Goal: Task Accomplishment & Management: Use online tool/utility

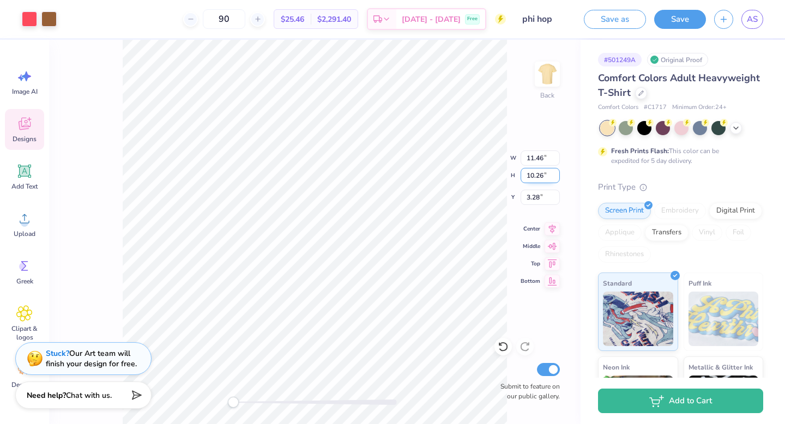
click at [466, 173] on div "Back W 11.46 11.46 " H 10.26 10.26 " Y 3.28 3.28 " Center Middle Top Bottom Sub…" at bounding box center [314, 232] width 531 height 384
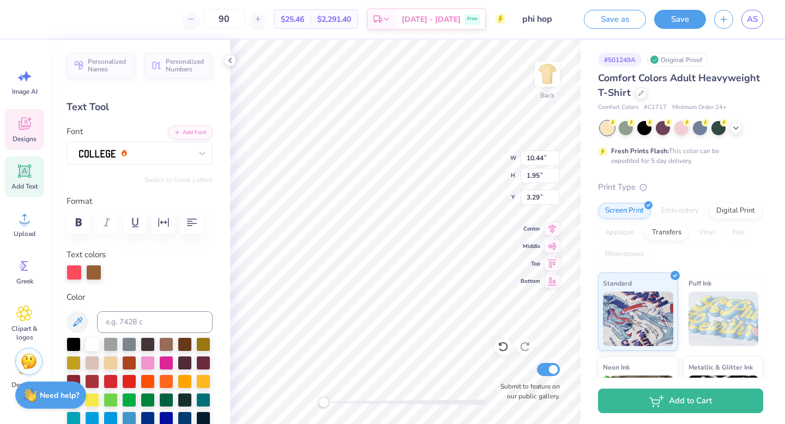
scroll to position [9, 2]
type input "9.03"
type input "0.50"
type input "12.50"
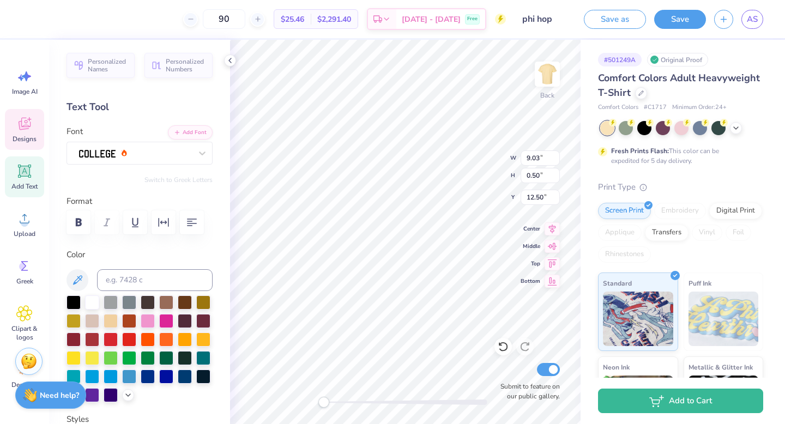
type input "10.44"
type input "1.95"
type input "2.26"
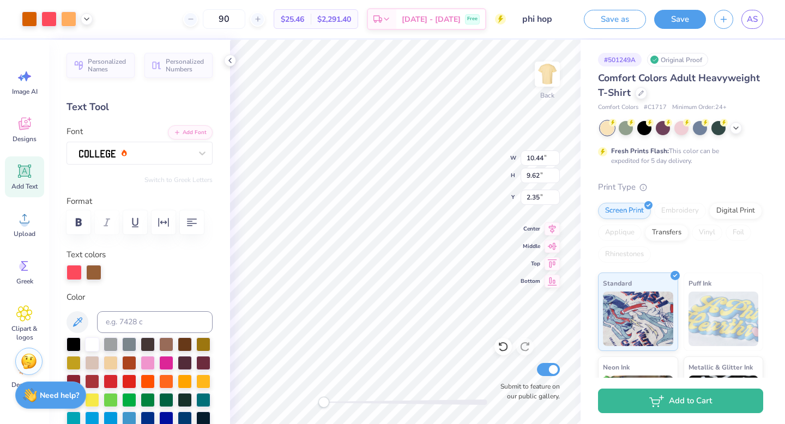
type input "3.32"
click at [675, 20] on button "Save" at bounding box center [680, 17] width 52 height 19
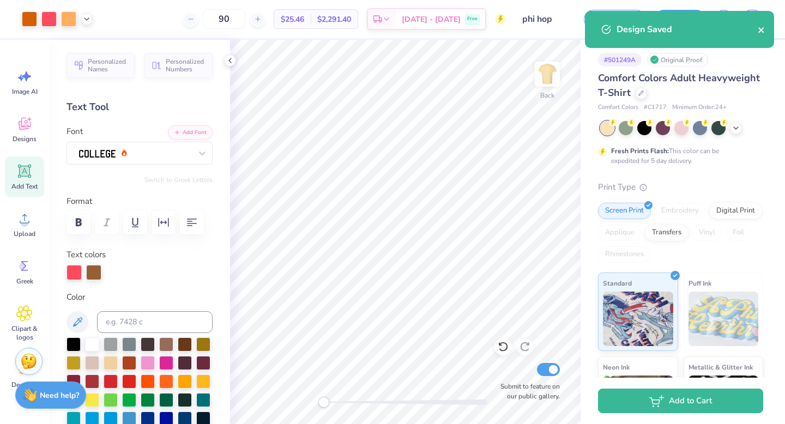
click at [760, 30] on icon "close" at bounding box center [760, 29] width 5 height 5
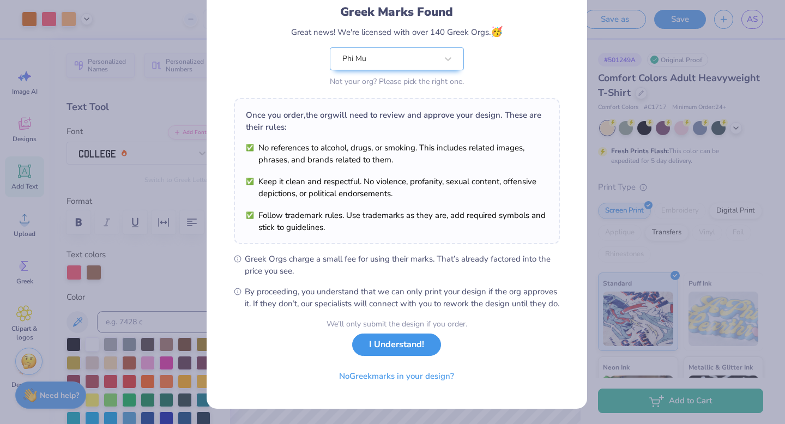
click at [399, 351] on button "I Understand!" at bounding box center [396, 344] width 89 height 22
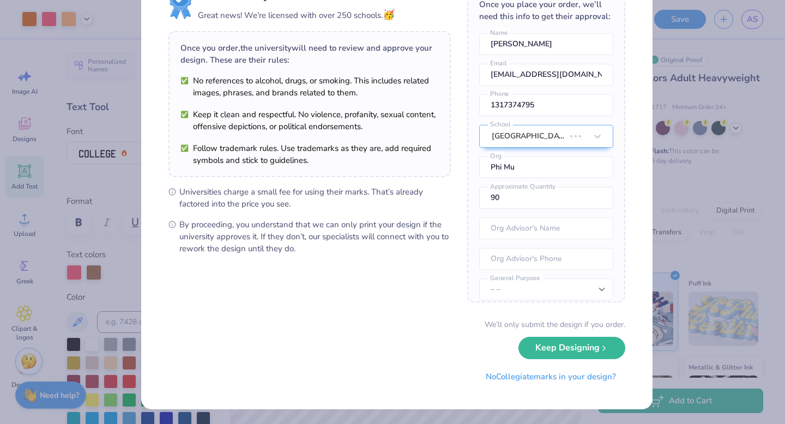
scroll to position [0, 0]
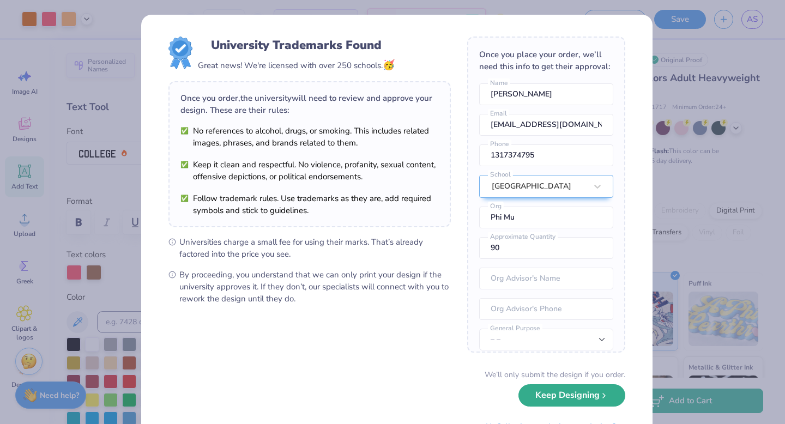
click at [586, 399] on button "Keep Designing" at bounding box center [571, 395] width 107 height 22
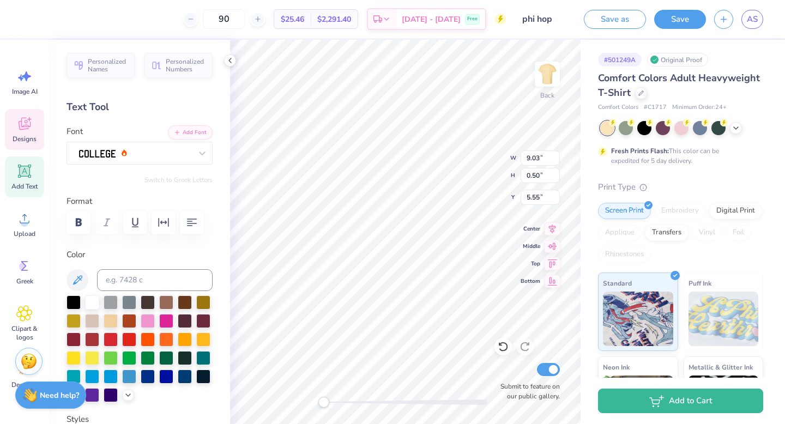
scroll to position [9, 3]
type textarea "PHI MU"
click at [509, 349] on div at bounding box center [502, 346] width 17 height 17
type input "16.13"
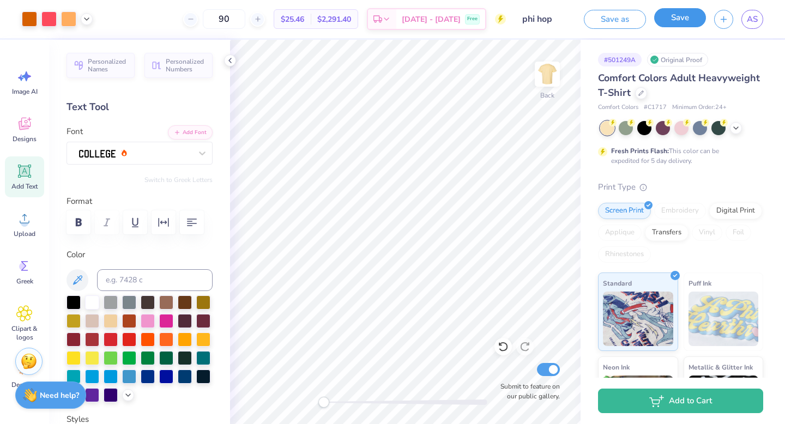
click at [683, 24] on button "Save" at bounding box center [680, 17] width 52 height 19
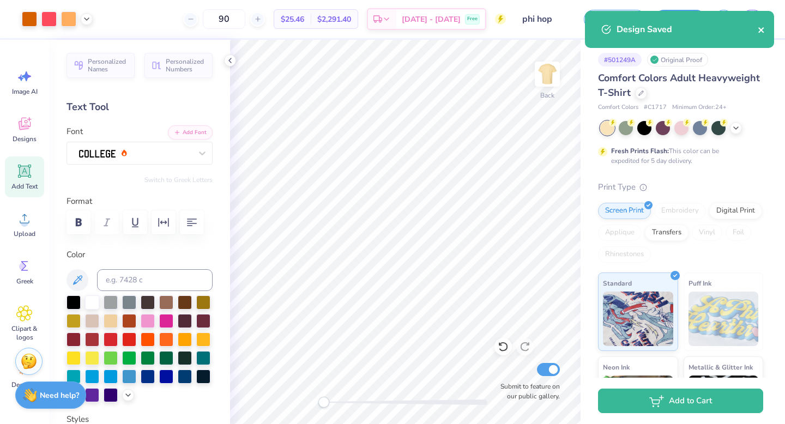
click at [763, 27] on icon "close" at bounding box center [761, 30] width 8 height 9
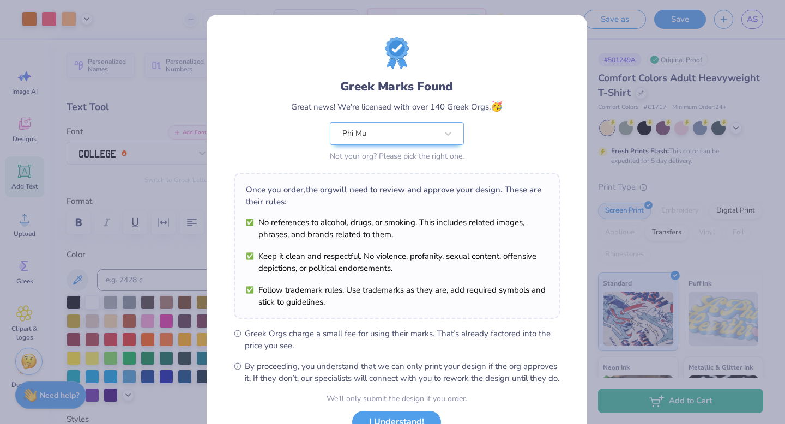
scroll to position [86, 0]
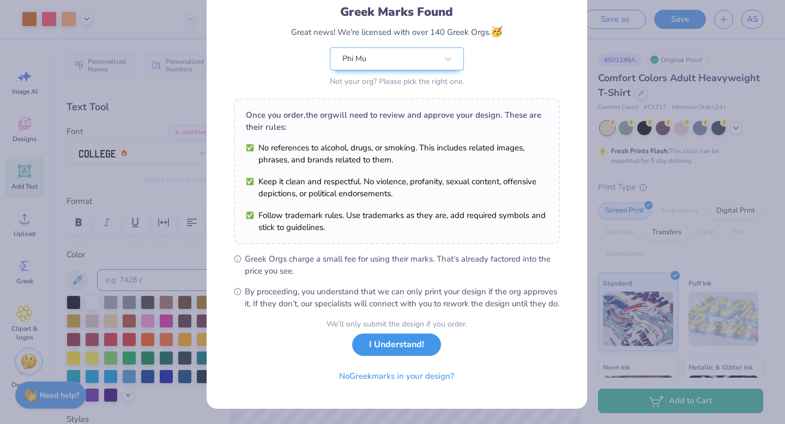
click at [412, 348] on button "I Understand!" at bounding box center [396, 344] width 89 height 22
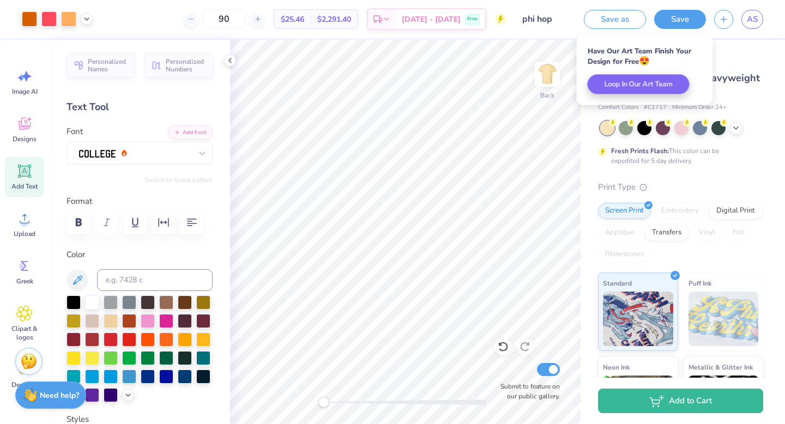
scroll to position [0, 0]
click at [679, 21] on button "Save" at bounding box center [680, 17] width 52 height 19
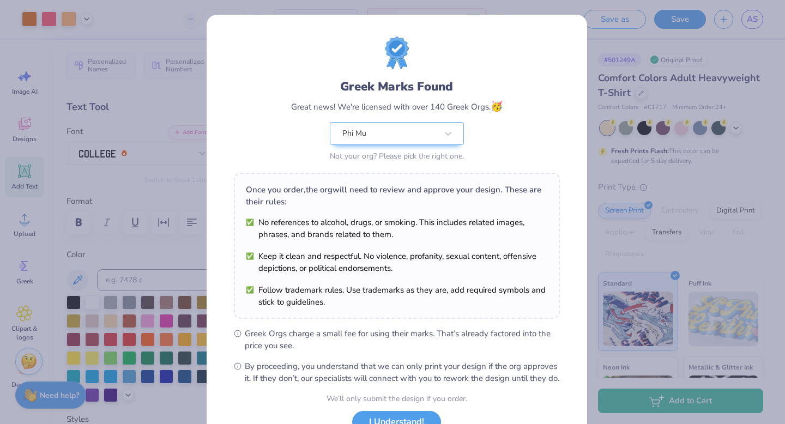
scroll to position [86, 0]
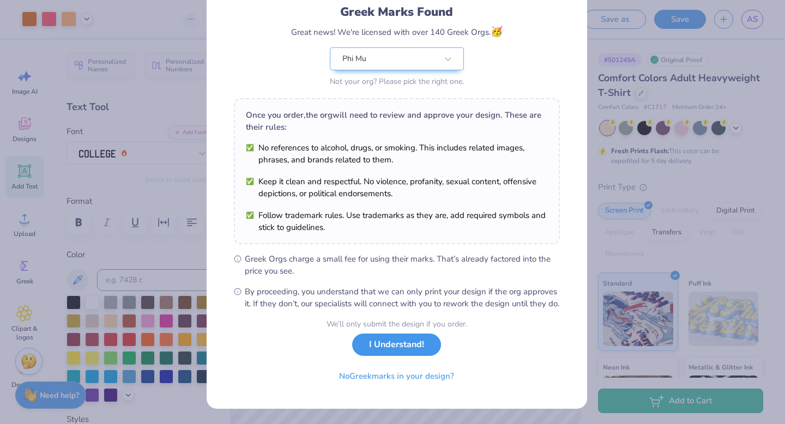
click at [412, 355] on button "I Understand!" at bounding box center [396, 344] width 89 height 22
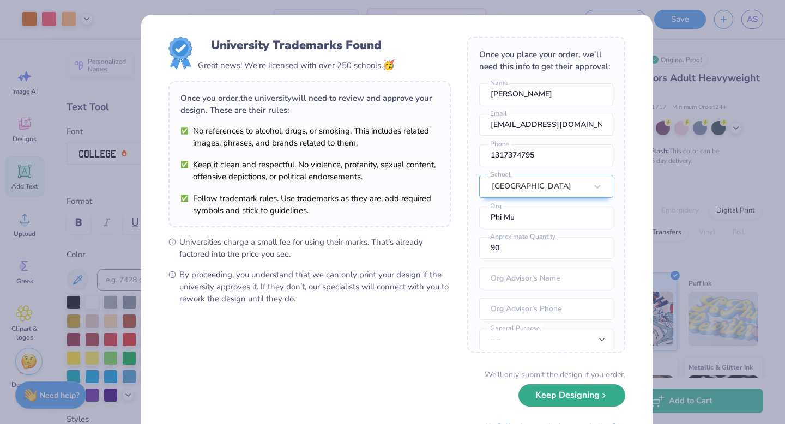
click at [550, 397] on button "Keep Designing" at bounding box center [571, 395] width 107 height 22
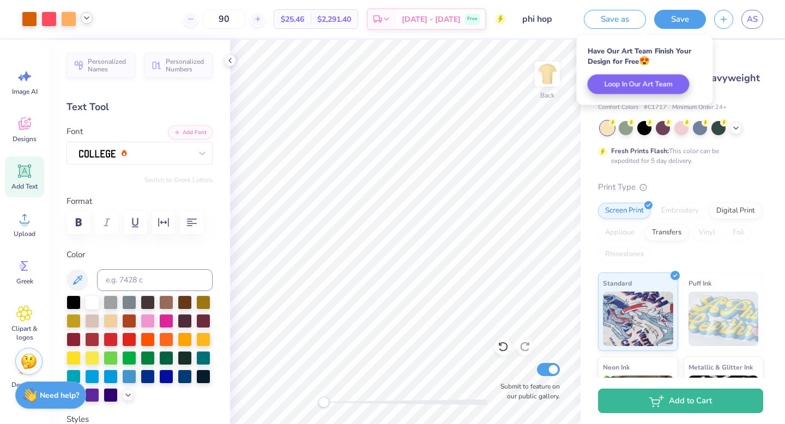
click at [90, 17] on icon at bounding box center [86, 18] width 9 height 9
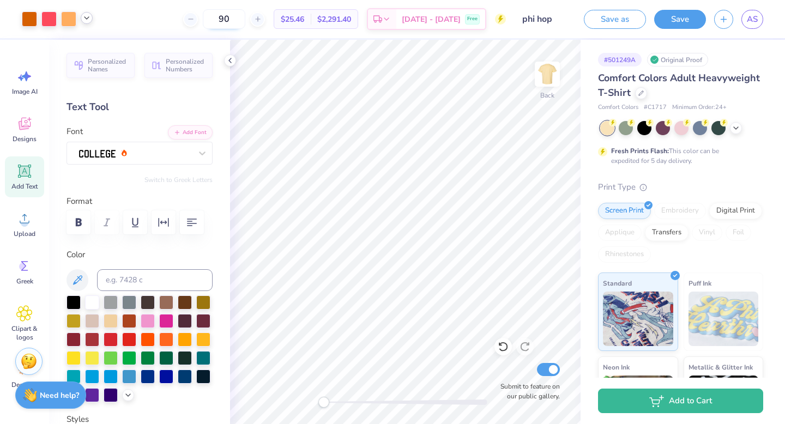
click at [243, 19] on input "90" at bounding box center [224, 19] width 43 height 20
type input "9"
type input "6"
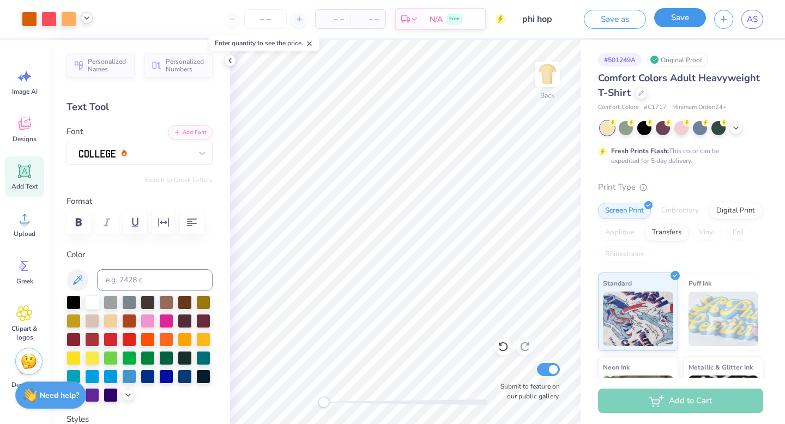
click at [667, 21] on button "Save" at bounding box center [680, 17] width 52 height 19
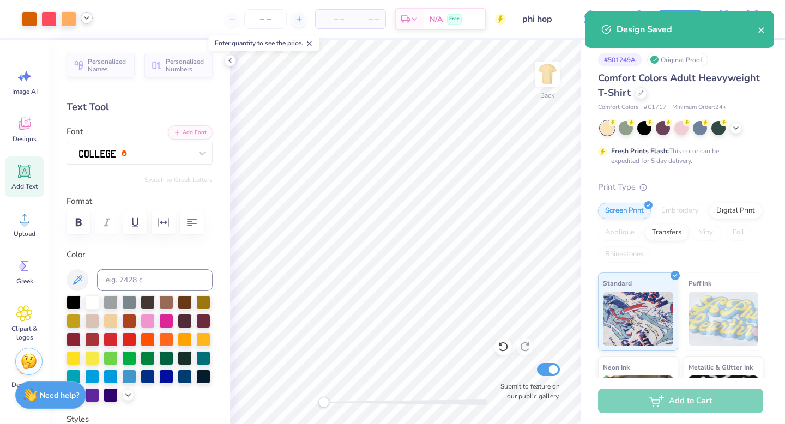
click at [763, 28] on icon "close" at bounding box center [761, 30] width 8 height 9
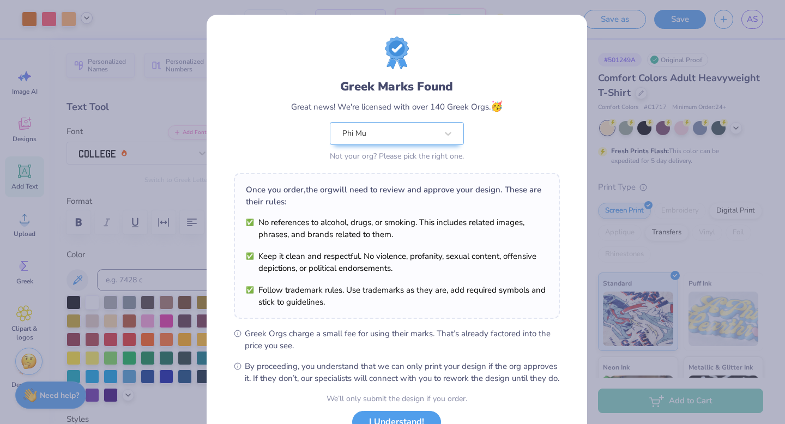
scroll to position [86, 0]
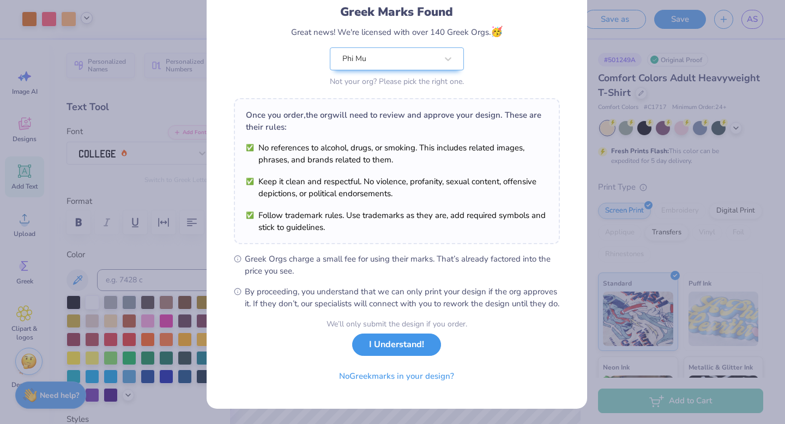
click at [427, 346] on button "I Understand!" at bounding box center [396, 344] width 89 height 22
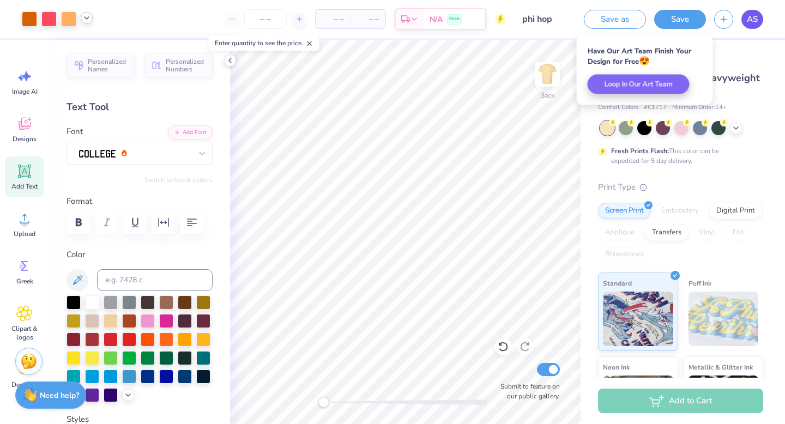
click at [748, 28] on link "AS" at bounding box center [752, 19] width 22 height 19
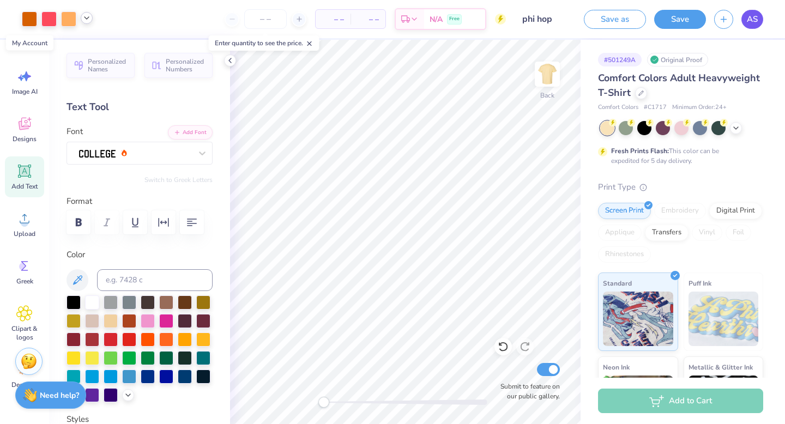
click at [757, 17] on span "AS" at bounding box center [752, 19] width 11 height 13
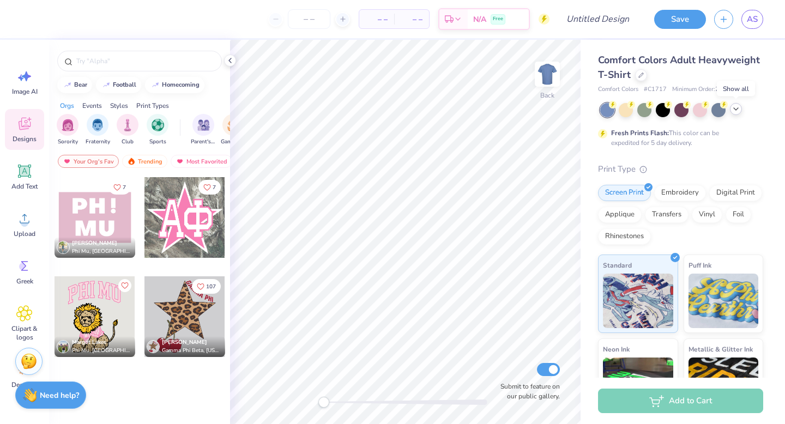
click at [736, 110] on icon at bounding box center [735, 109] width 9 height 9
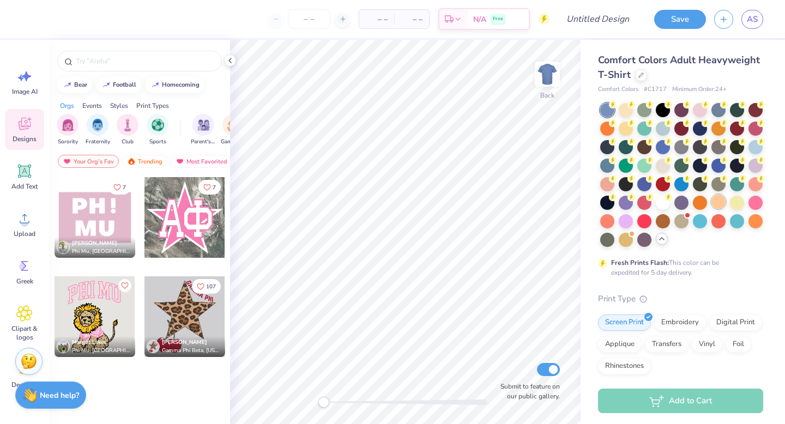
click at [711, 209] on div at bounding box center [718, 202] width 14 height 14
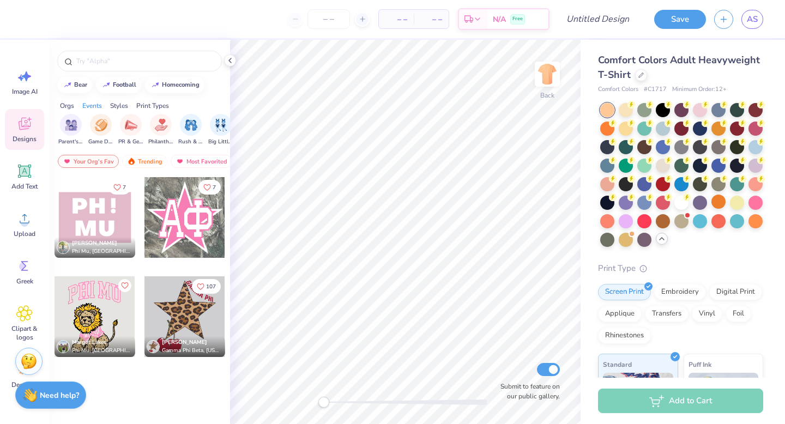
scroll to position [0, 133]
click at [133, 60] on input "text" at bounding box center [144, 61] width 139 height 11
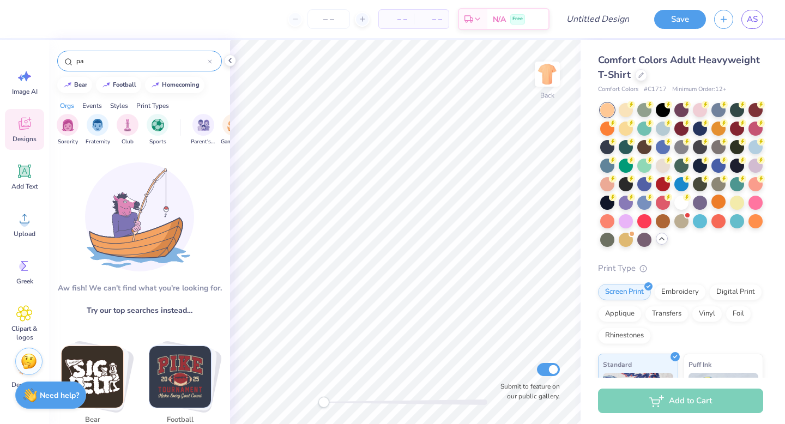
type input "p"
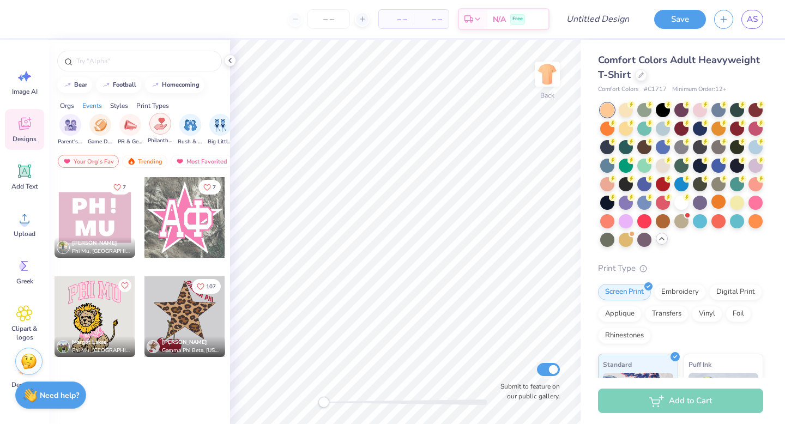
click at [162, 131] on div "filter for Philanthropy" at bounding box center [160, 124] width 22 height 22
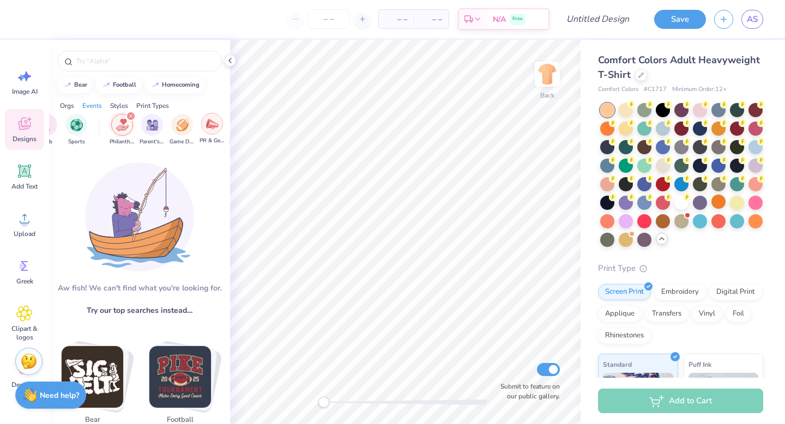
scroll to position [0, 0]
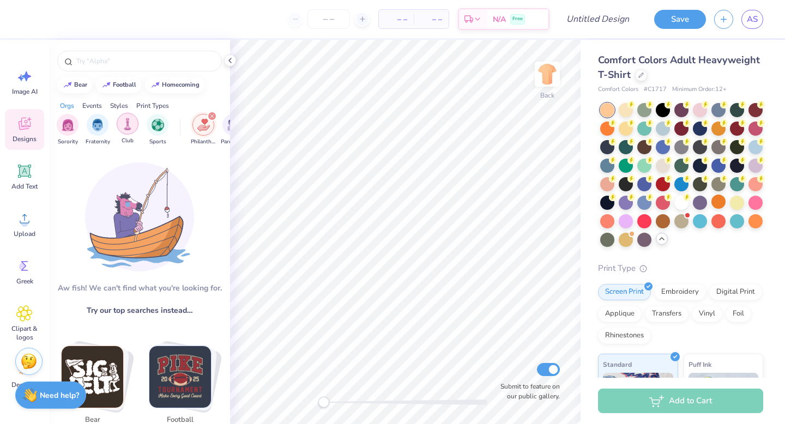
click at [132, 126] on img "filter for Club" at bounding box center [128, 124] width 12 height 13
click at [78, 116] on icon "filter for Club" at bounding box center [76, 116] width 4 height 4
click at [214, 116] on div "filter for Philanthropy" at bounding box center [212, 116] width 10 height 10
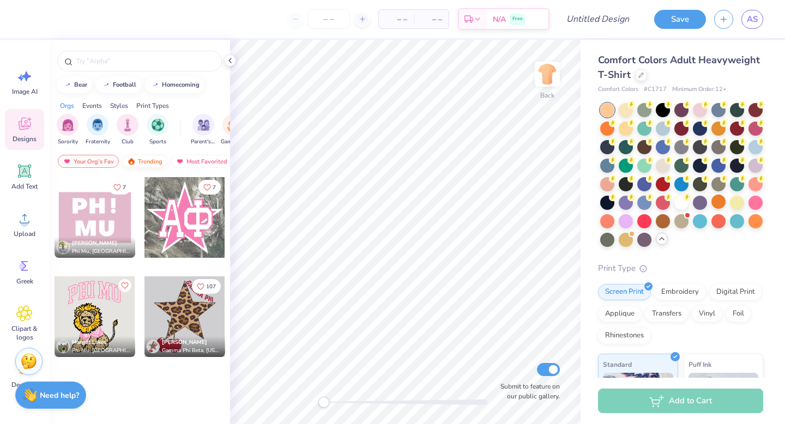
click at [135, 161] on img at bounding box center [131, 161] width 9 height 8
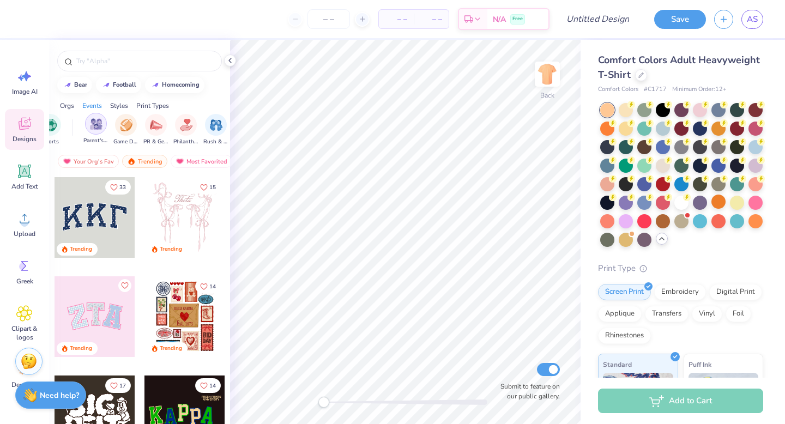
scroll to position [0, 112]
click at [183, 126] on img "filter for Philanthropy" at bounding box center [181, 124] width 13 height 13
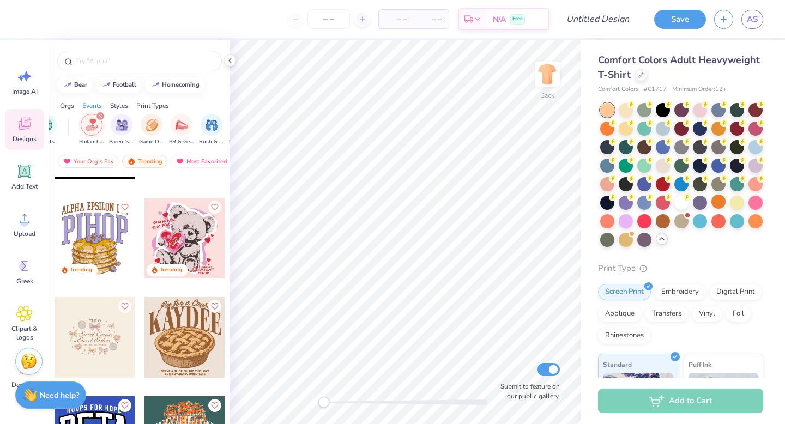
scroll to position [145, 0]
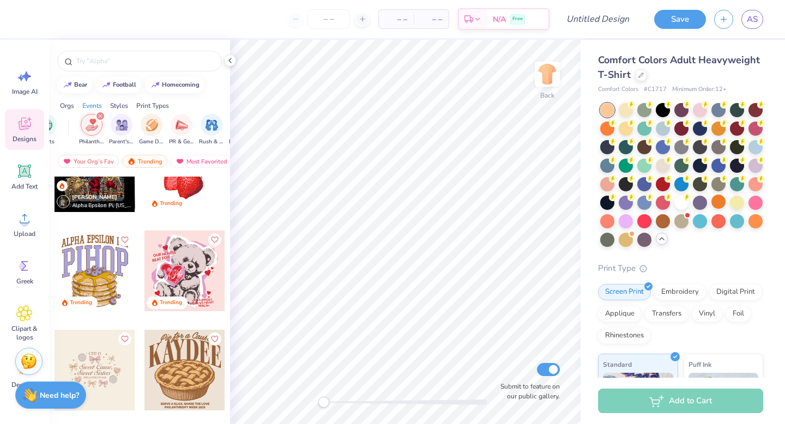
click at [98, 270] on div at bounding box center [94, 270] width 81 height 81
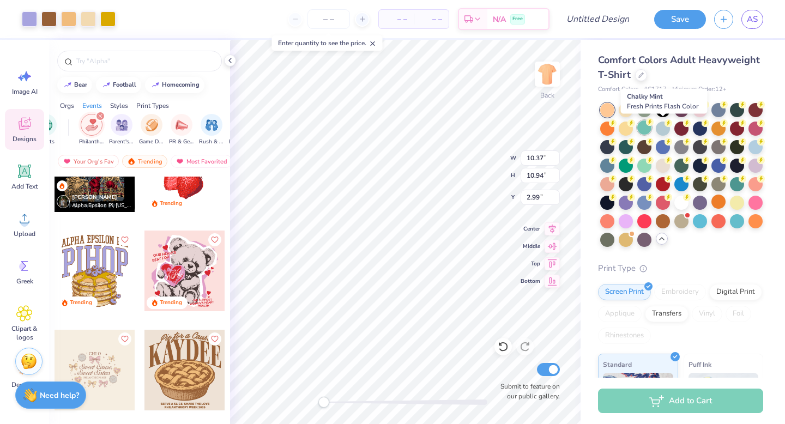
click at [651, 130] on div at bounding box center [644, 127] width 14 height 14
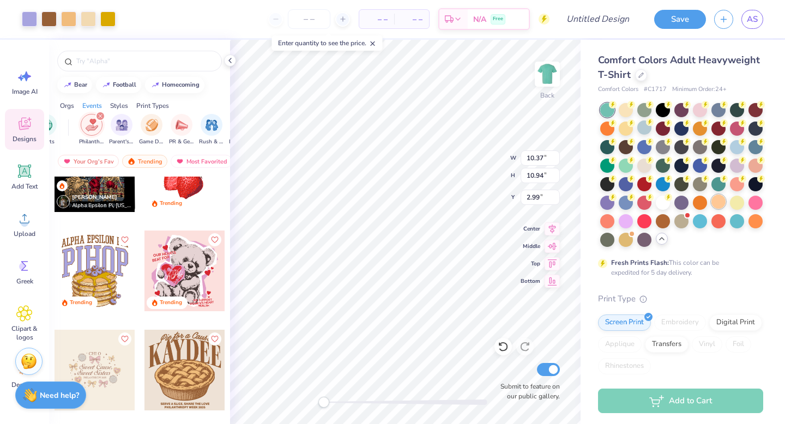
click at [711, 209] on div at bounding box center [718, 202] width 14 height 14
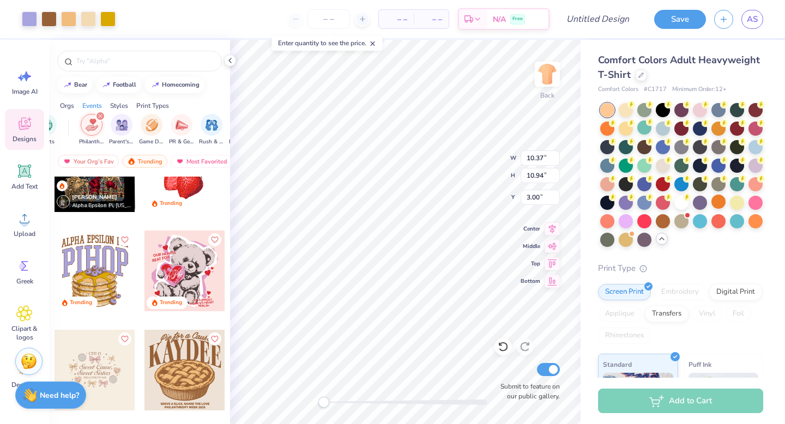
type input "10.36"
type input "1.08"
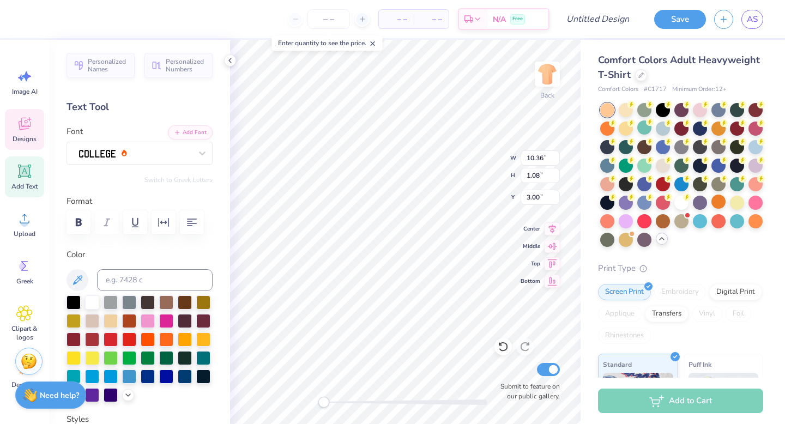
scroll to position [9, 2]
type textarea "PHI MU x PHI DELTA THETA"
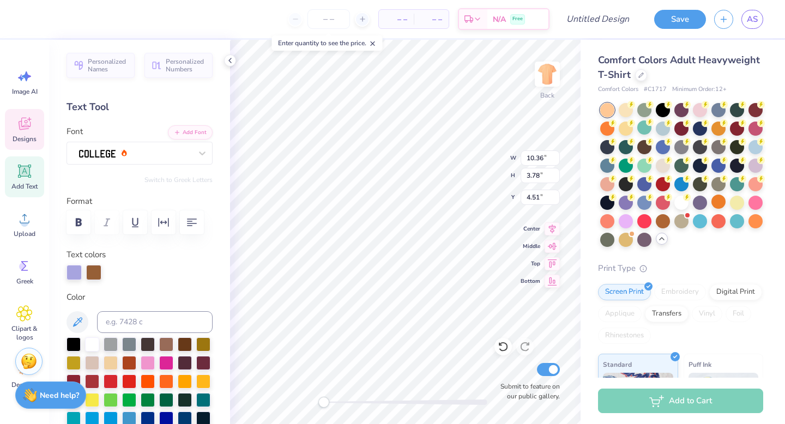
scroll to position [9, 1]
type textarea "PHIHOP"
type input "2.69"
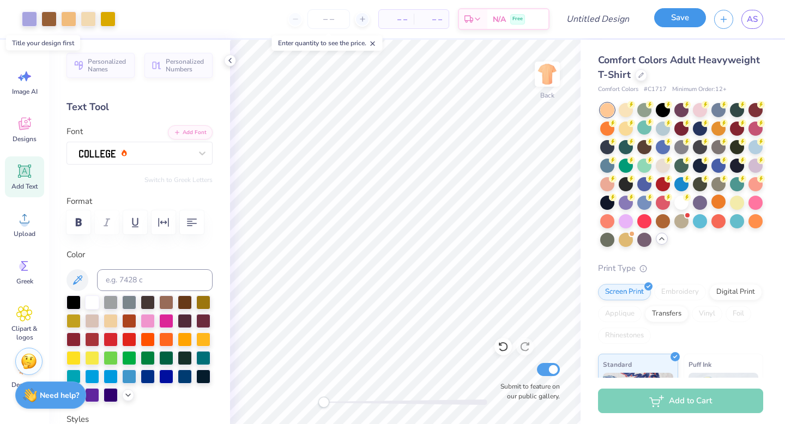
click at [679, 25] on button "Save" at bounding box center [680, 17] width 52 height 19
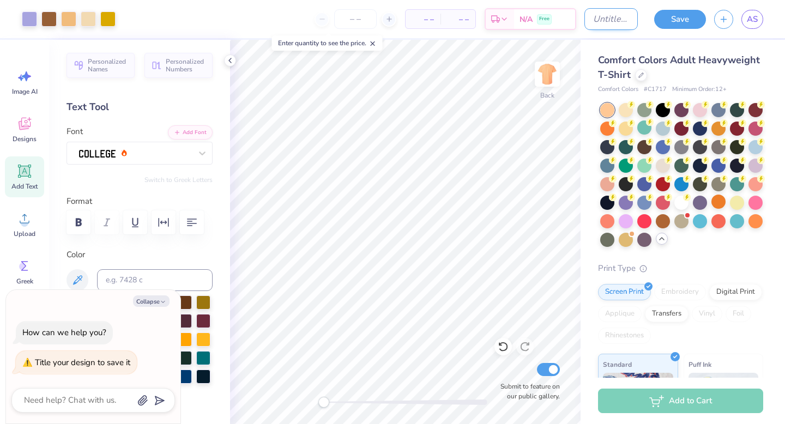
type textarea "x"
click at [584, 19] on input "Design Title" at bounding box center [610, 19] width 53 height 22
type input "p"
type textarea "x"
type input "ph"
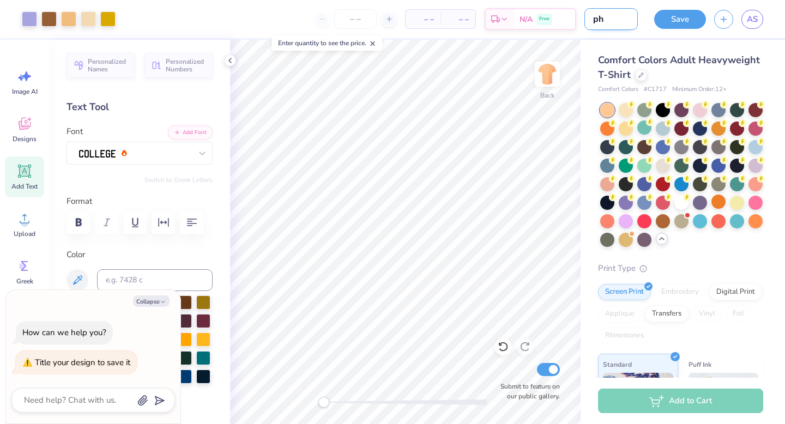
type textarea "x"
type input "phi"
type textarea "x"
type input "phi"
type textarea "x"
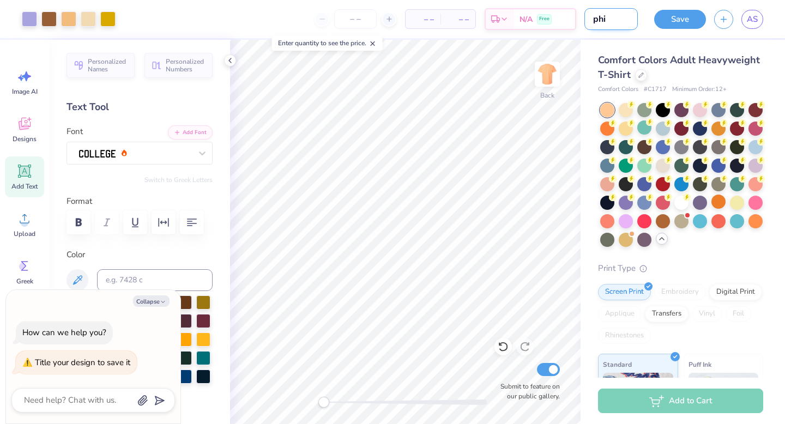
type input "phi h"
type textarea "x"
type input "phi ho"
type textarea "x"
type input "phi hop"
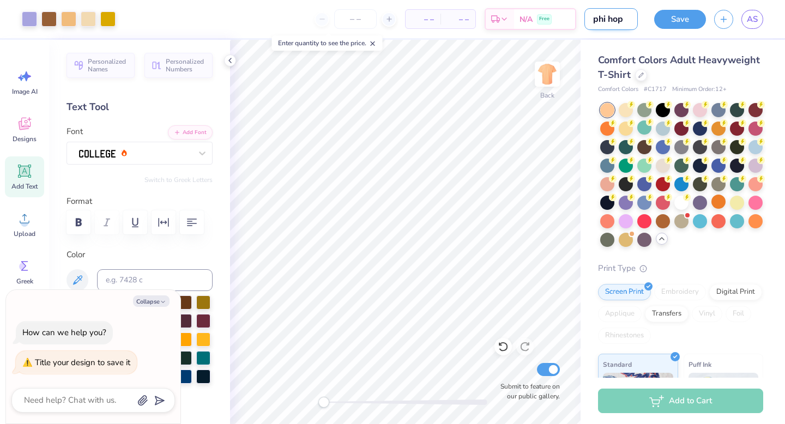
type textarea "x"
type input "phi hop"
type textarea "x"
type input "phi hop 2"
type textarea "x"
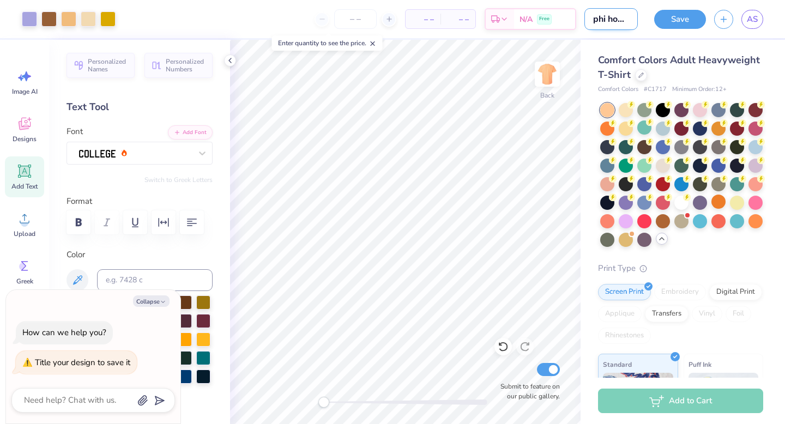
scroll to position [0, 2]
type input "phi hop 2"
click at [342, 16] on input "number" at bounding box center [355, 19] width 43 height 20
type input "90"
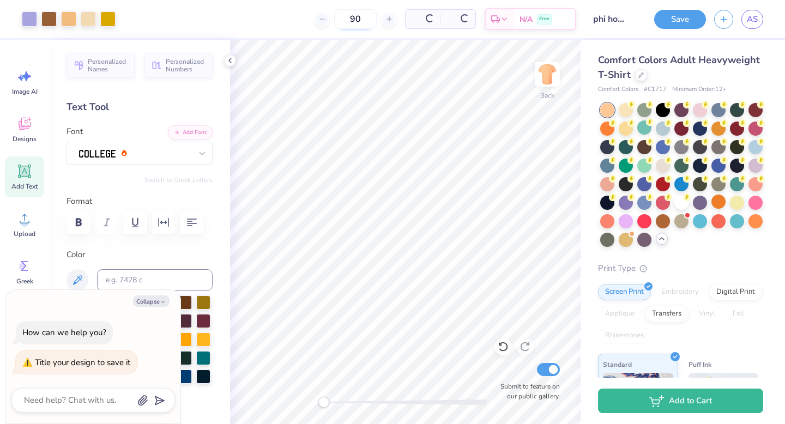
type textarea "x"
type input "90"
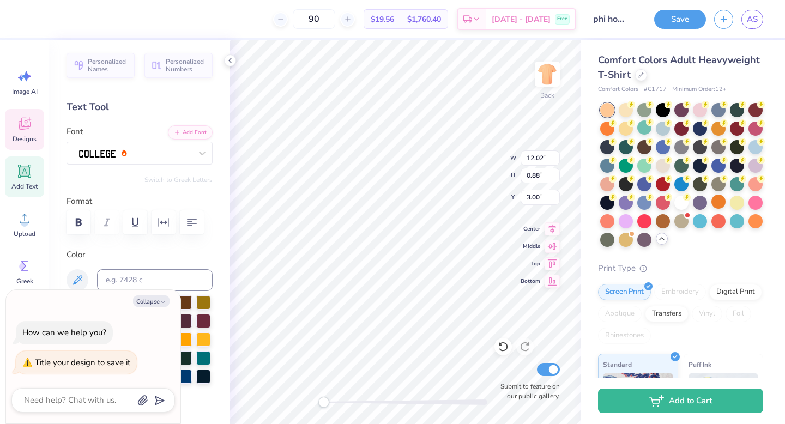
scroll to position [9, 3]
type textarea "x"
type textarea "PHI MU X PHI DELTA THETA"
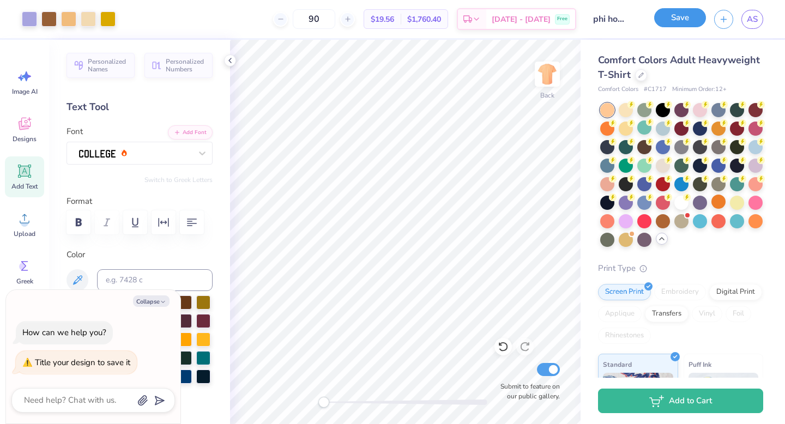
click at [682, 22] on button "Save" at bounding box center [680, 17] width 52 height 19
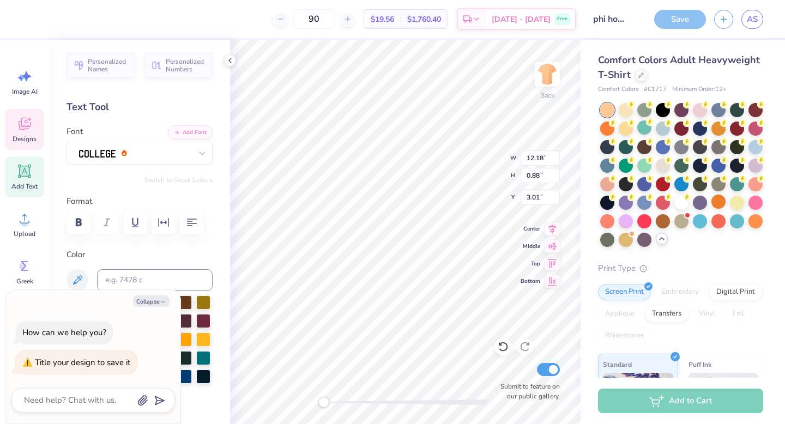
type textarea "x"
type textarea "PHI MU XPHI DELTA THETA"
type textarea "x"
type textarea "PHI MU PHI DELTA THETA"
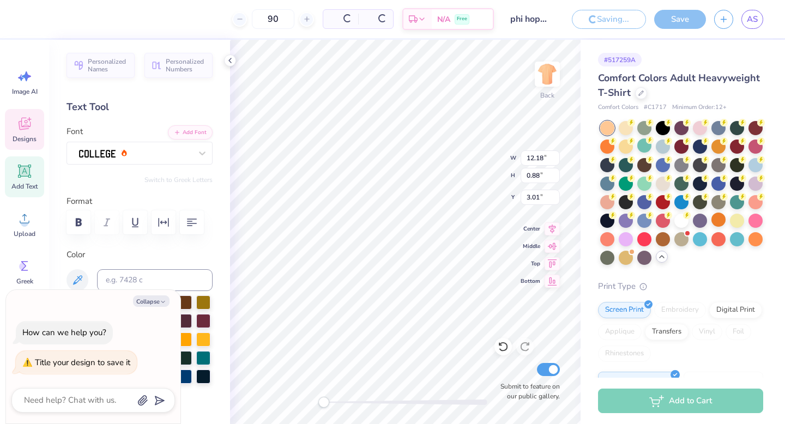
type textarea "x"
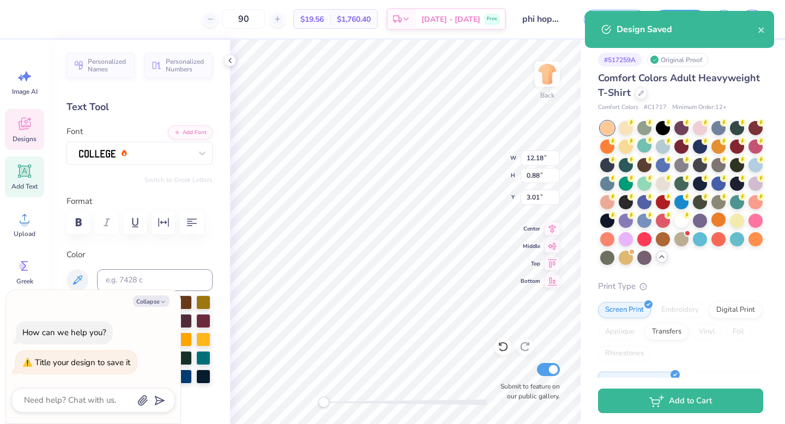
type textarea "PHI MU PHI DELTA THETA"
type textarea "x"
type textarea "PHI MU PH"
type textarea "x"
type textarea "PHI MU P"
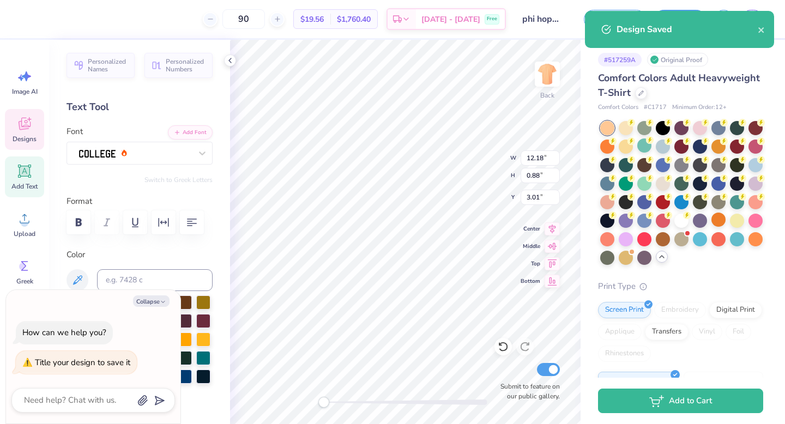
scroll to position [9, 3]
type textarea "x"
type textarea "PHI MU"
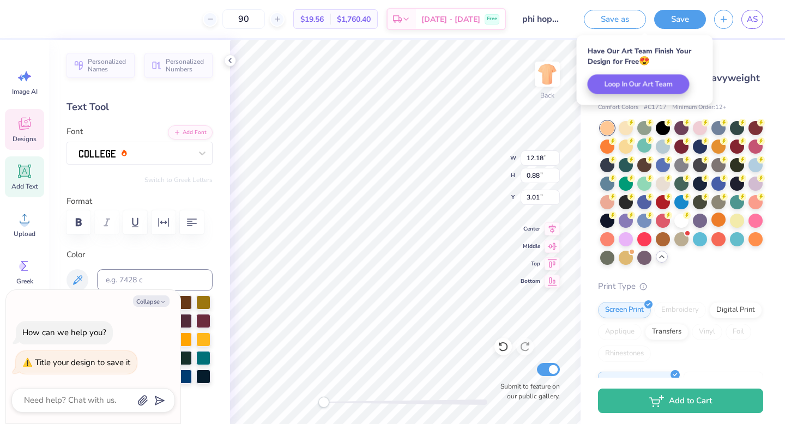
type textarea "x"
type textarea "PHI MU"
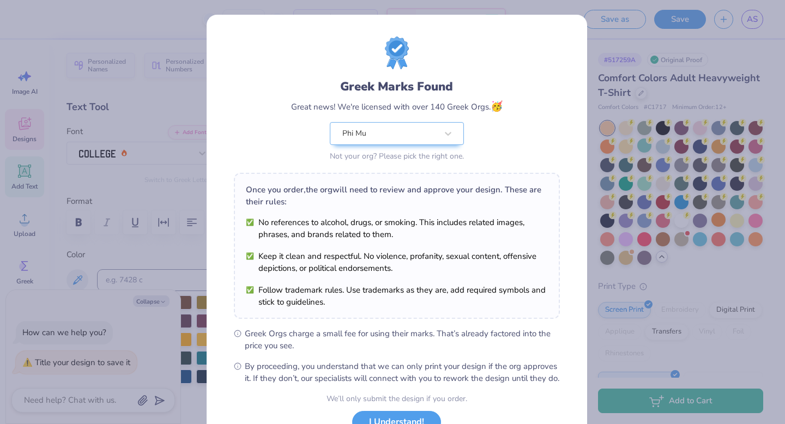
scroll to position [86, 0]
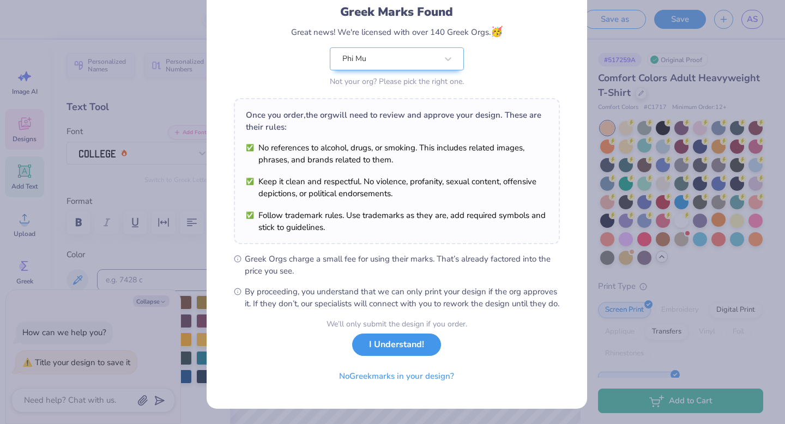
click at [393, 351] on button "I Understand!" at bounding box center [396, 344] width 89 height 22
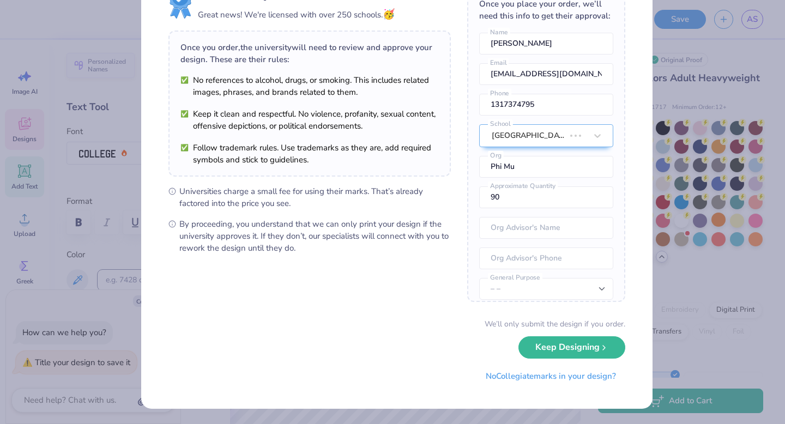
scroll to position [0, 0]
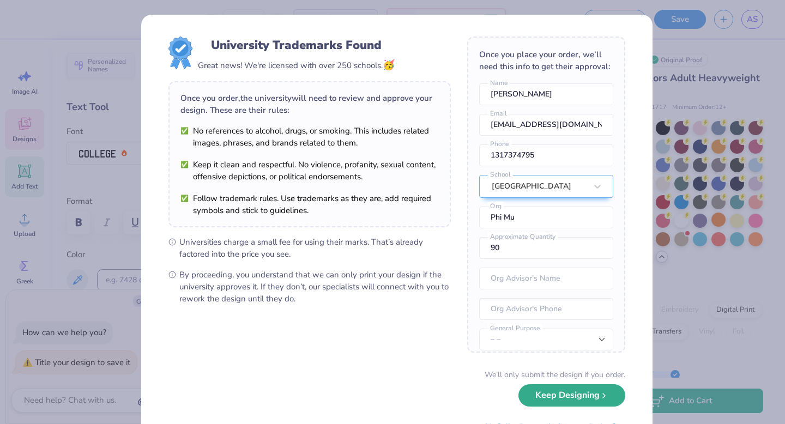
click at [541, 408] on div "We’ll only submit the design if you order. Keep Designing No Collegiate marks i…" at bounding box center [396, 403] width 457 height 69
click at [538, 398] on button "Keep Designing" at bounding box center [571, 395] width 107 height 22
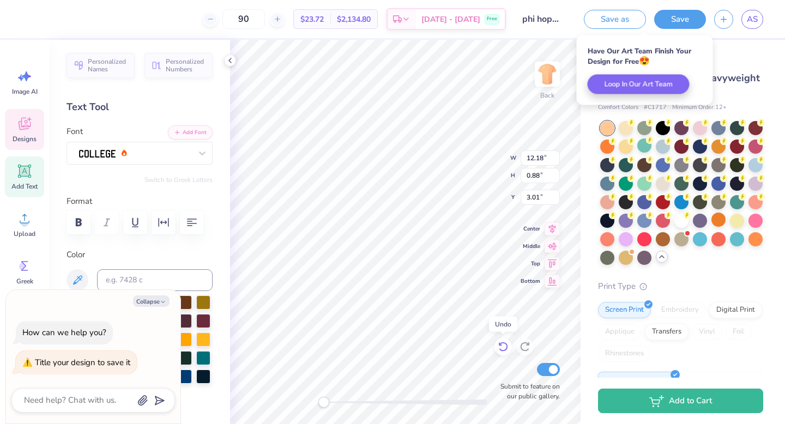
click at [500, 345] on icon at bounding box center [500, 344] width 2 height 2
type textarea "x"
type input "3.00"
click at [505, 346] on icon at bounding box center [502, 346] width 11 height 11
type textarea "x"
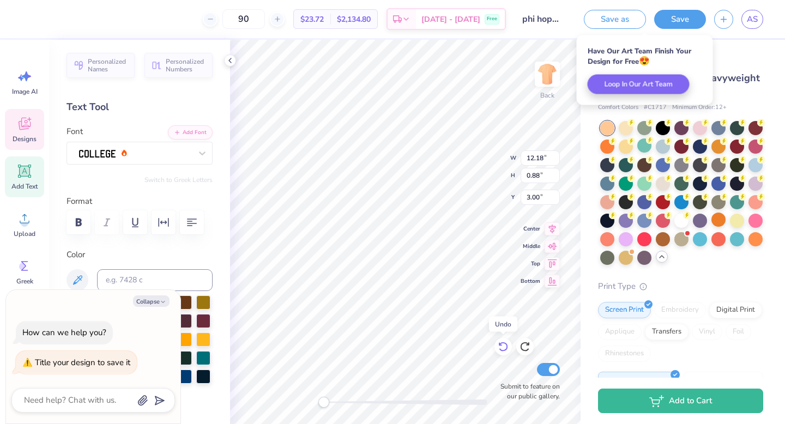
type input "3.01"
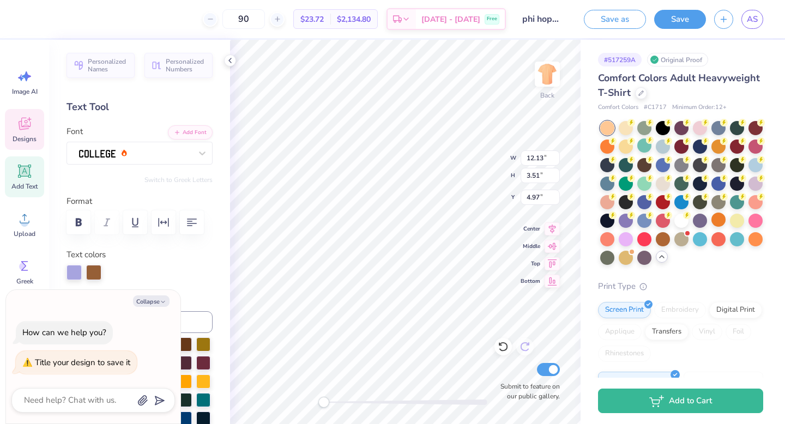
type textarea "x"
type textarea "PHI HOP"
type textarea "x"
type textarea "PHIHOP"
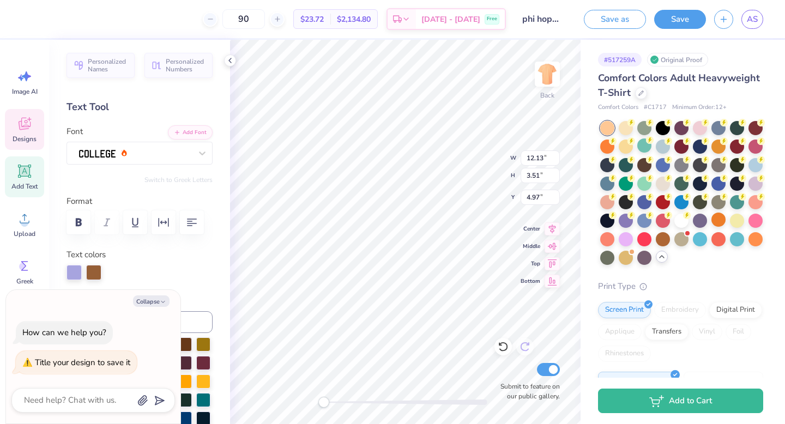
type textarea "x"
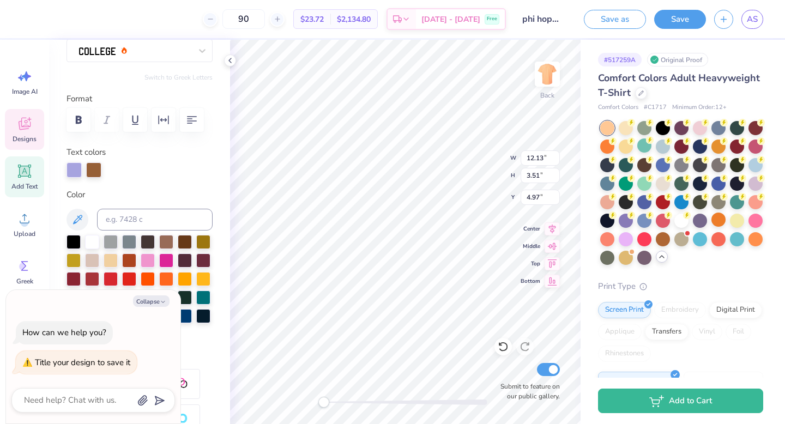
scroll to position [123, 0]
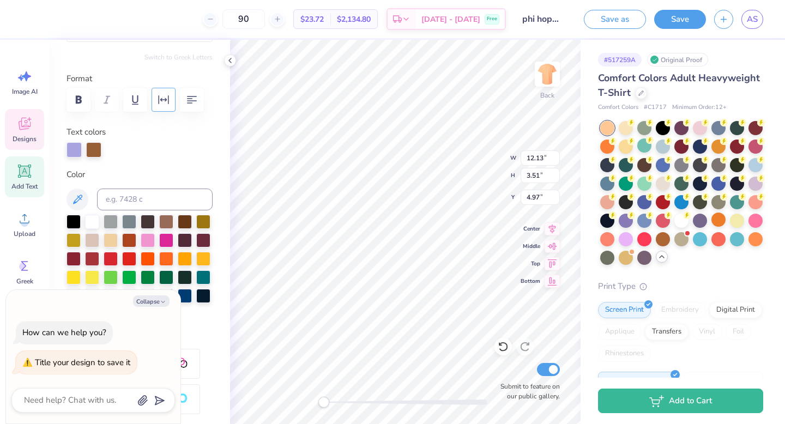
type textarea "PHI HOP"
click at [161, 105] on icon "button" at bounding box center [163, 99] width 13 height 13
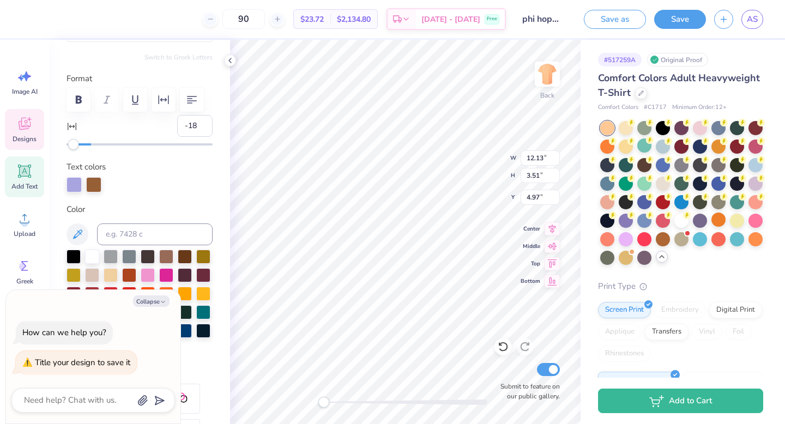
type input "-20"
drag, startPoint x: 87, startPoint y: 146, endPoint x: 62, endPoint y: 145, distance: 24.5
click at [68, 145] on div "Accessibility label" at bounding box center [73, 144] width 11 height 11
type input "-9"
drag, startPoint x: 68, startPoint y: 145, endPoint x: 79, endPoint y: 148, distance: 11.6
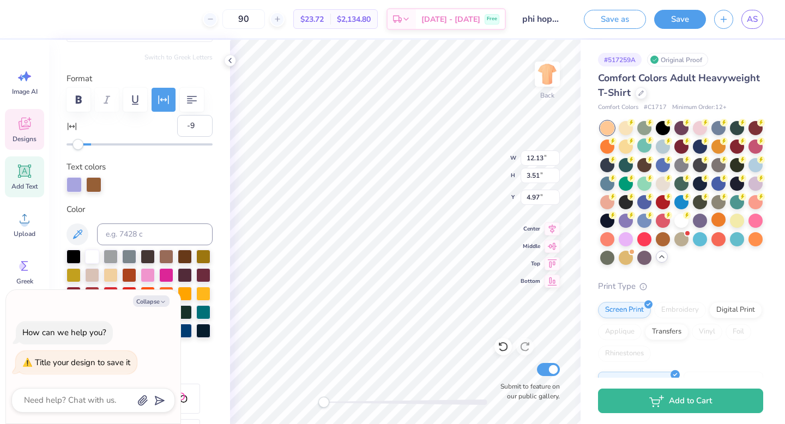
click at [79, 148] on div "Accessibility label" at bounding box center [77, 144] width 11 height 11
type input "-4"
click at [85, 147] on div "Accessibility label" at bounding box center [83, 144] width 11 height 11
type input "6"
drag, startPoint x: 84, startPoint y: 143, endPoint x: 96, endPoint y: 146, distance: 13.0
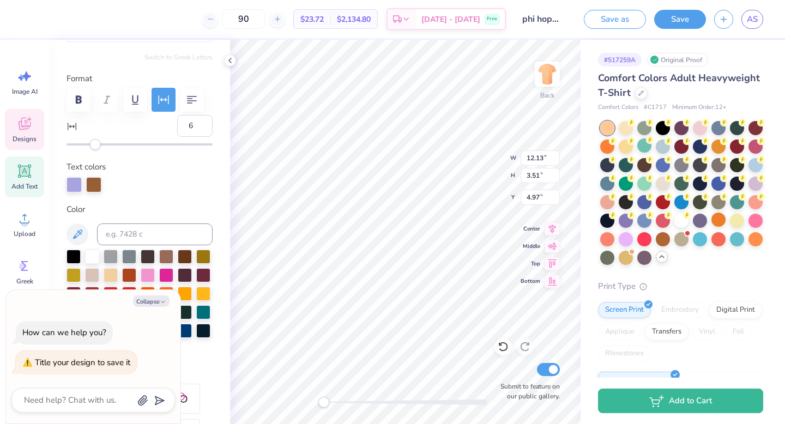
click at [96, 146] on div "Accessibility label" at bounding box center [95, 144] width 11 height 11
type input "1"
click at [91, 147] on div "Accessibility label" at bounding box center [90, 144] width 11 height 11
click at [188, 123] on input "1" at bounding box center [194, 126] width 35 height 22
type input "0"
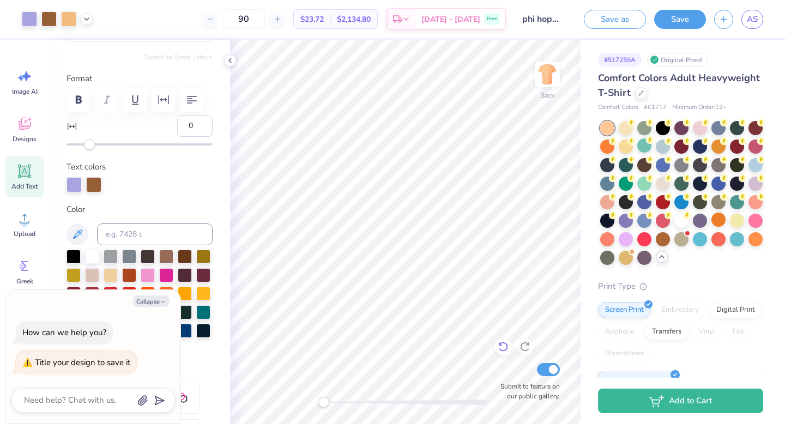
click at [506, 346] on icon at bounding box center [502, 347] width 9 height 10
click at [506, 347] on icon at bounding box center [502, 347] width 9 height 10
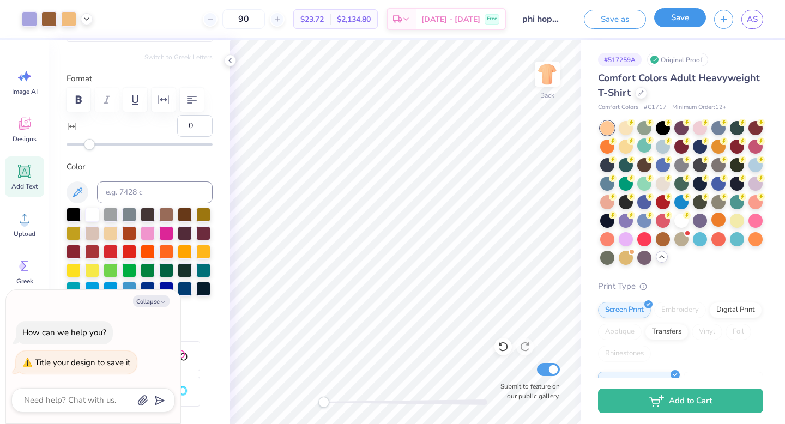
click at [667, 22] on button "Save" at bounding box center [680, 17] width 52 height 19
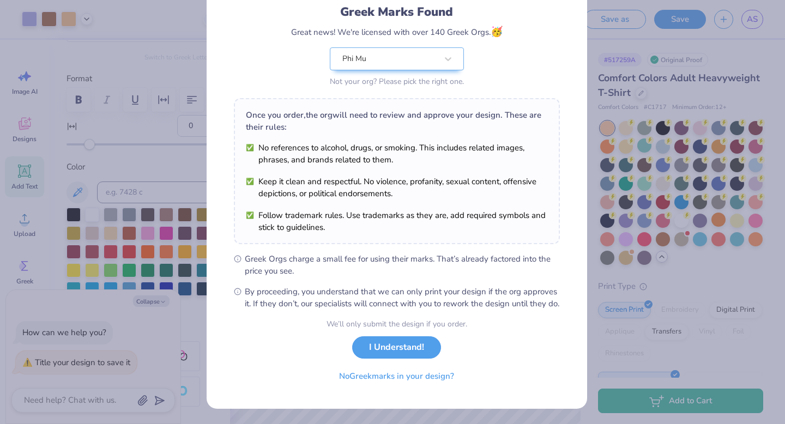
scroll to position [86, 0]
click at [410, 335] on div "We’ll only submit the design if you order. I Understand! No Greek marks in your…" at bounding box center [396, 352] width 141 height 69
click at [410, 345] on button "I Understand!" at bounding box center [396, 344] width 89 height 22
type textarea "x"
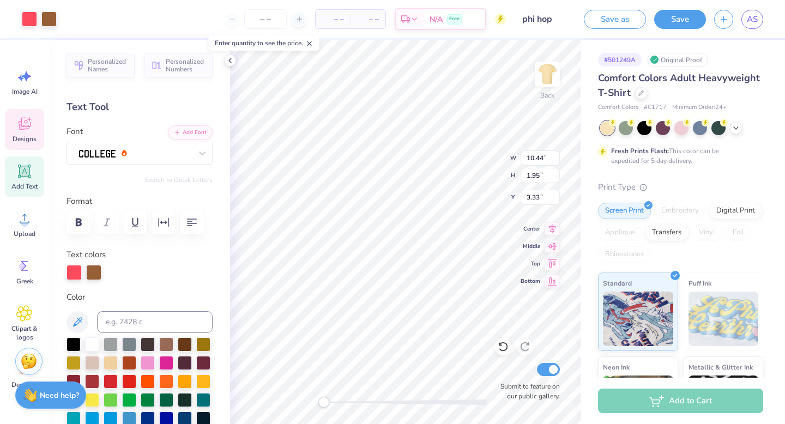
scroll to position [9, 1]
click at [122, 156] on div at bounding box center [135, 152] width 114 height 17
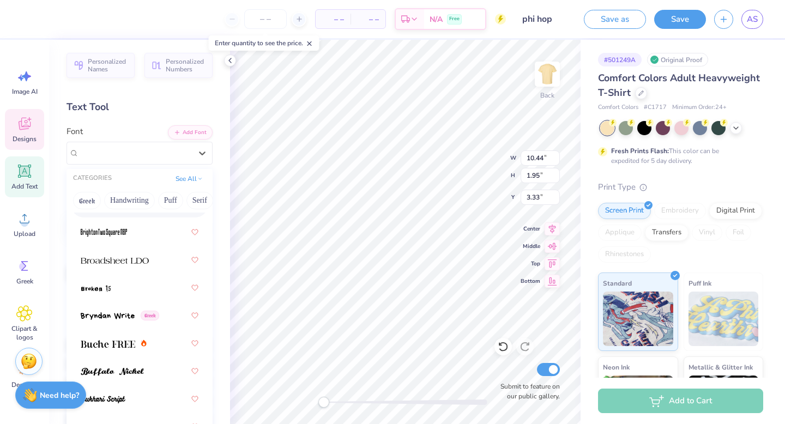
scroll to position [1289, 0]
click at [171, 201] on button "Puff" at bounding box center [170, 200] width 25 height 17
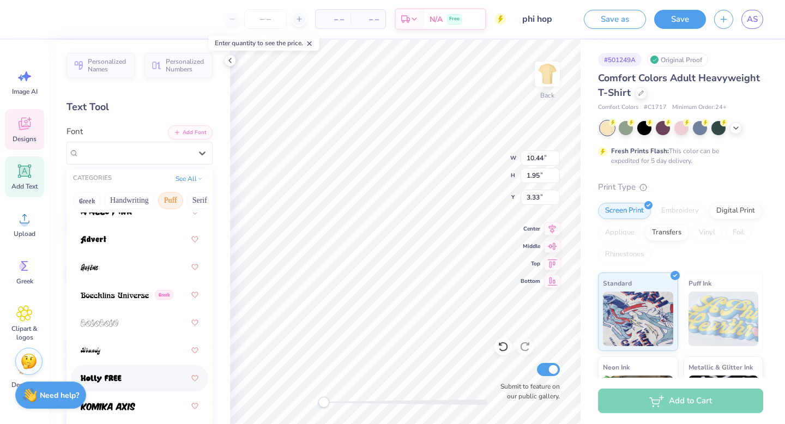
scroll to position [0, 0]
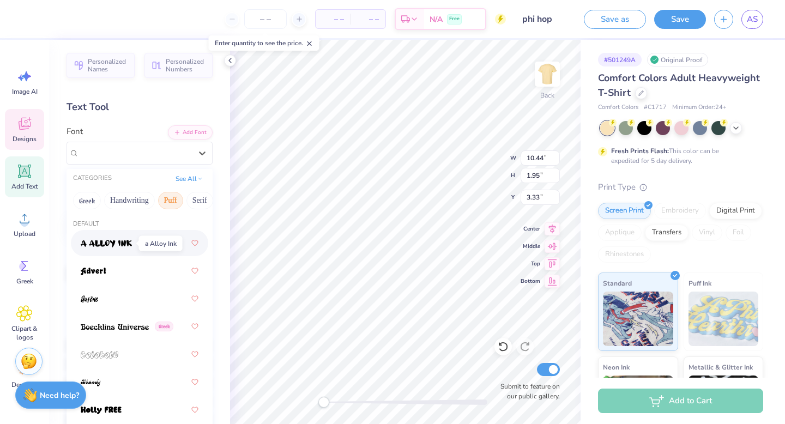
click at [130, 246] on img at bounding box center [106, 244] width 51 height 8
click at [142, 144] on div "a Alloy Ink" at bounding box center [135, 152] width 114 height 17
click at [129, 267] on div at bounding box center [140, 271] width 118 height 20
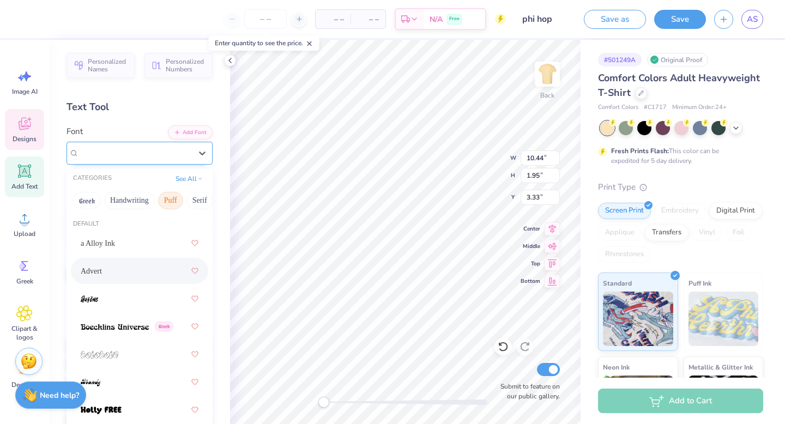
click at [138, 150] on div "Advert" at bounding box center [135, 152] width 114 height 17
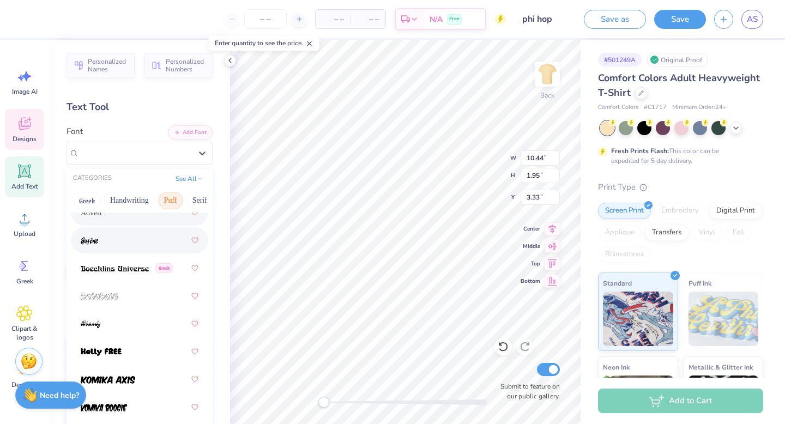
scroll to position [59, 0]
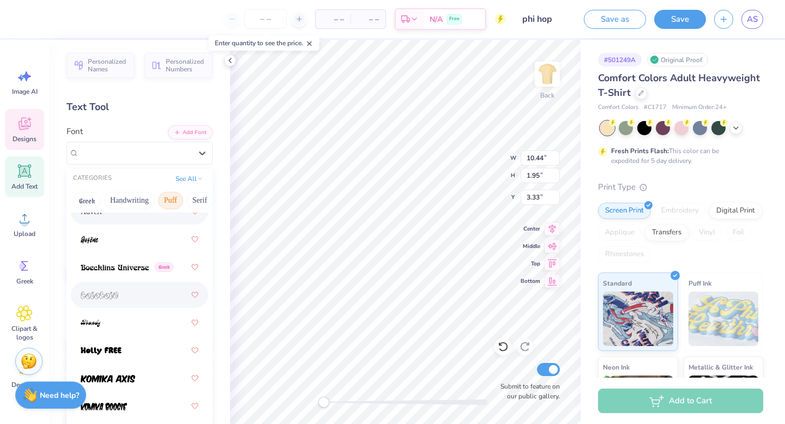
click at [113, 302] on div at bounding box center [140, 295] width 118 height 20
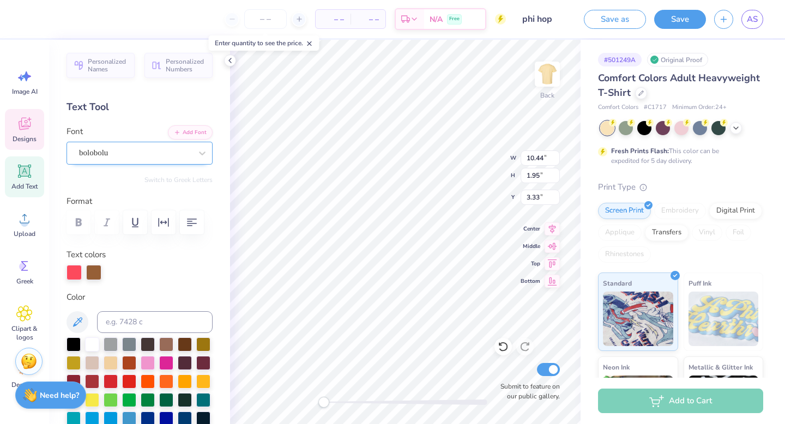
click at [129, 156] on div "bolobolu" at bounding box center [135, 152] width 114 height 17
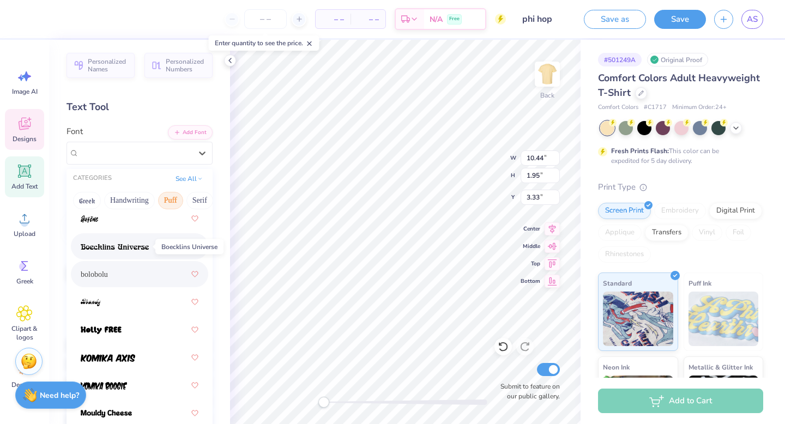
scroll to position [80, 0]
click at [119, 327] on img at bounding box center [101, 330] width 41 height 8
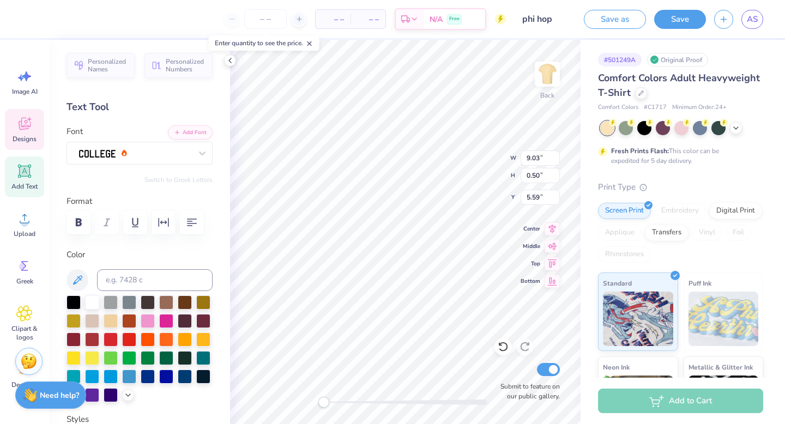
scroll to position [9, 2]
click at [197, 151] on icon at bounding box center [202, 153] width 11 height 11
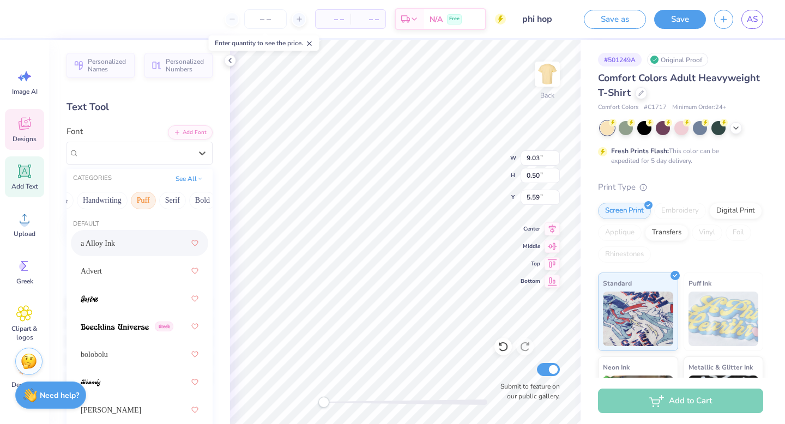
scroll to position [0, 40]
click at [190, 203] on button "Bold" at bounding box center [190, 200] width 27 height 17
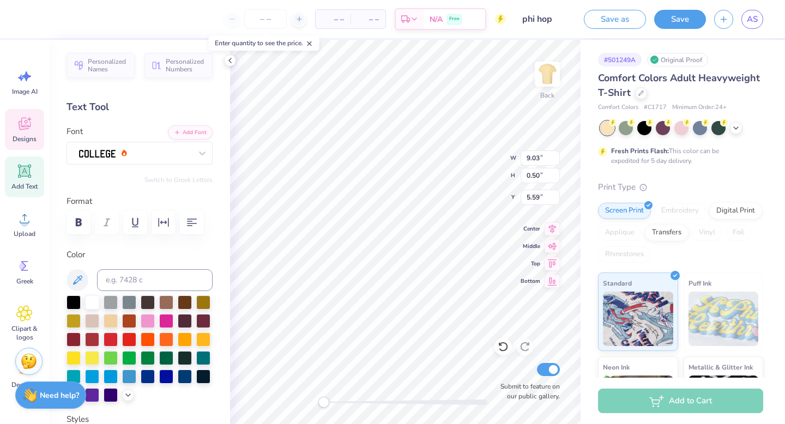
scroll to position [9, 4]
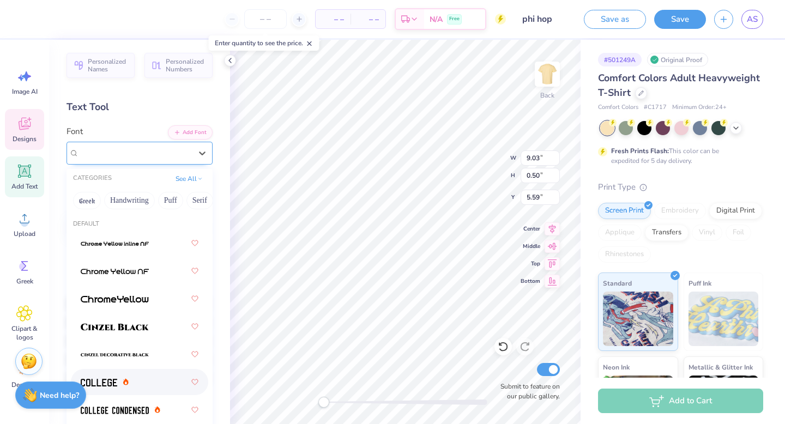
click at [163, 153] on div at bounding box center [135, 152] width 114 height 17
click at [191, 196] on button "Serif" at bounding box center [199, 200] width 27 height 17
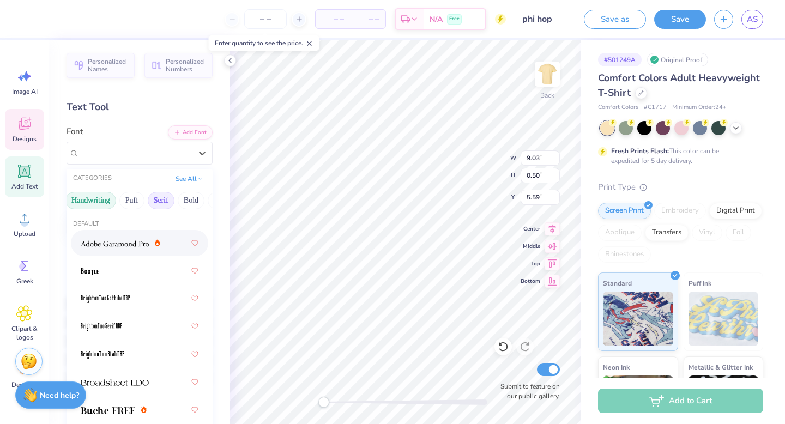
scroll to position [0, 39]
click at [183, 204] on button "Bold" at bounding box center [190, 200] width 27 height 17
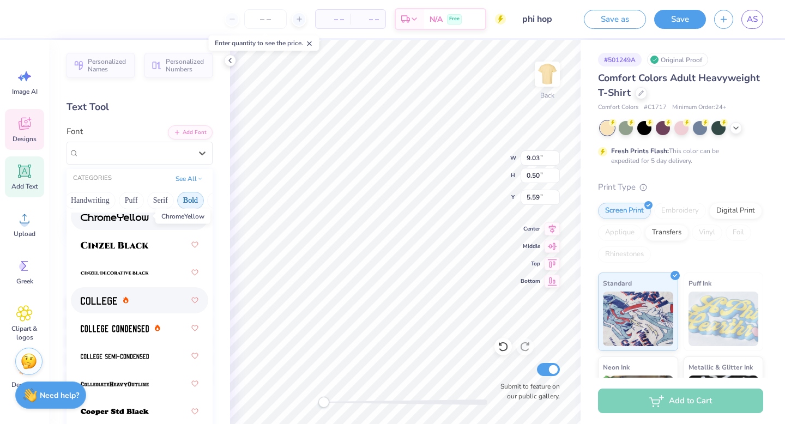
scroll to position [83, 0]
click at [131, 329] on img at bounding box center [115, 328] width 68 height 8
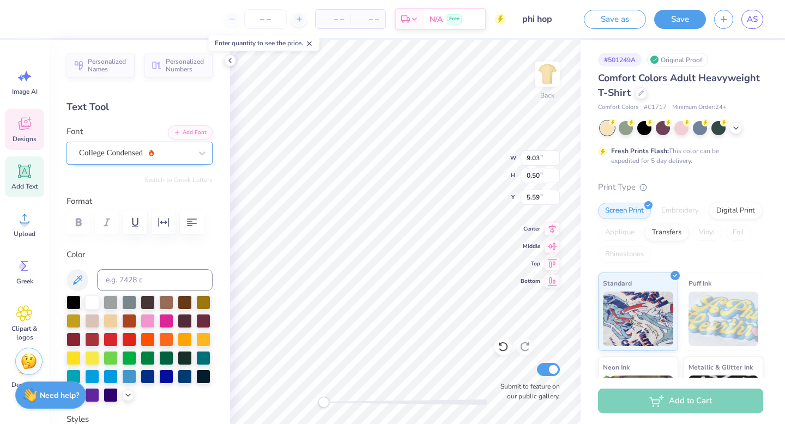
click at [178, 159] on div at bounding box center [135, 152] width 112 height 15
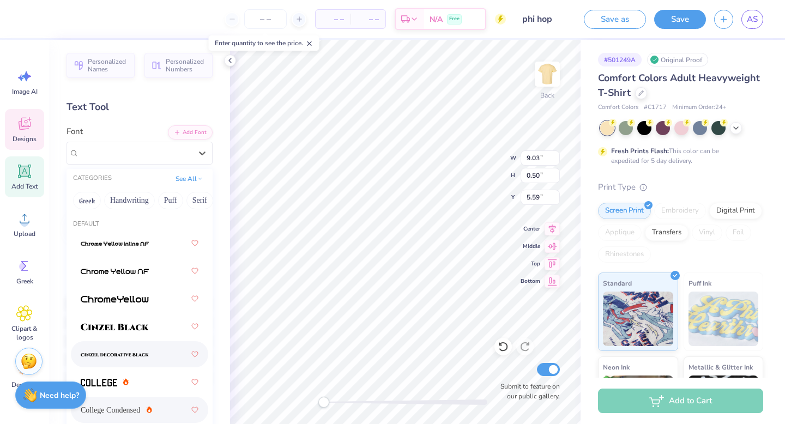
scroll to position [37, 0]
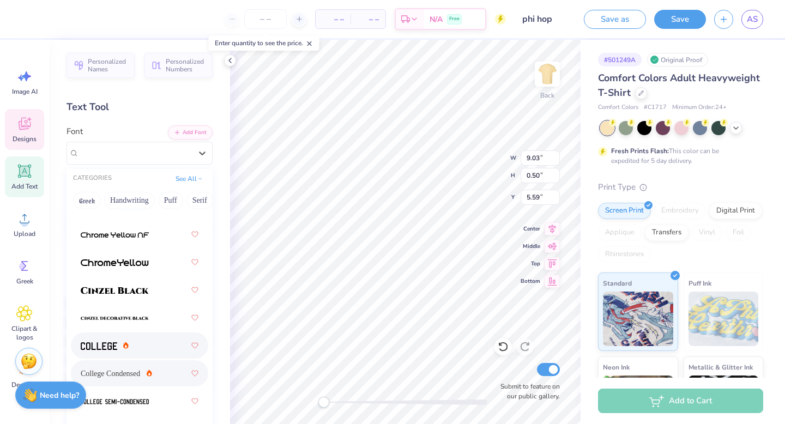
click at [100, 347] on img at bounding box center [99, 346] width 37 height 8
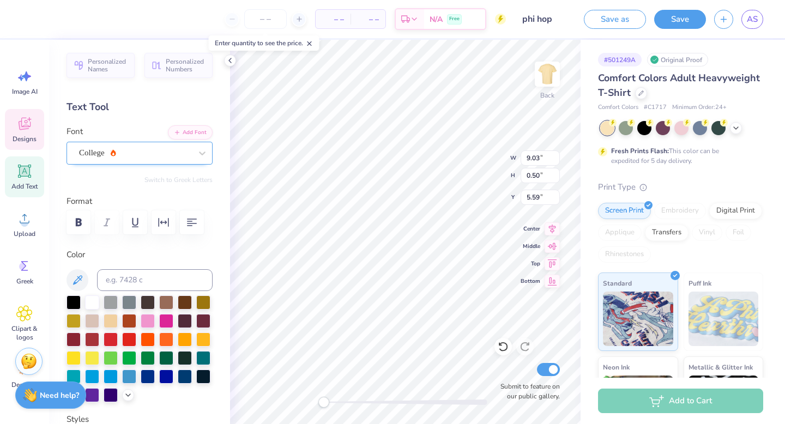
click at [165, 159] on div "College" at bounding box center [135, 152] width 114 height 17
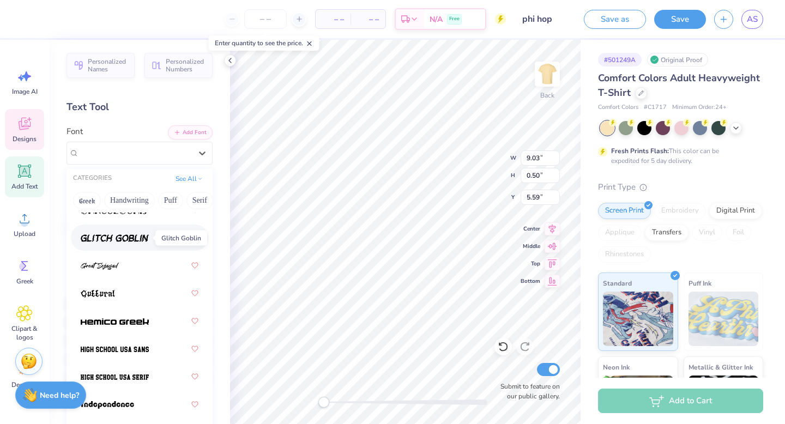
scroll to position [672, 0]
click at [116, 354] on span at bounding box center [115, 349] width 68 height 11
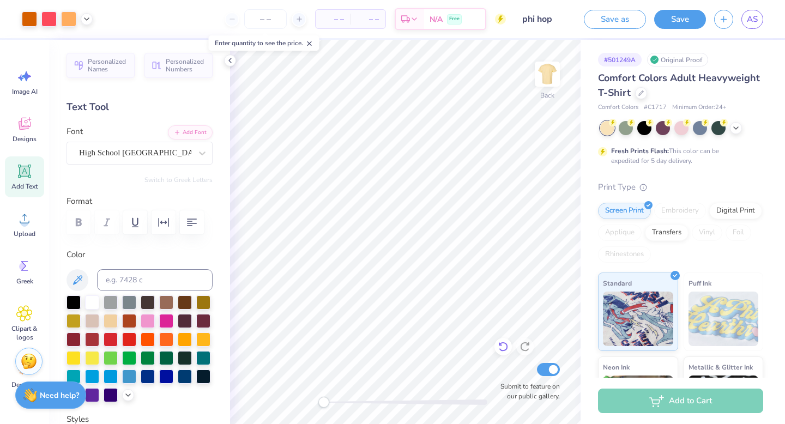
click at [506, 347] on icon at bounding box center [502, 347] width 9 height 10
click at [503, 350] on icon at bounding box center [502, 347] width 9 height 10
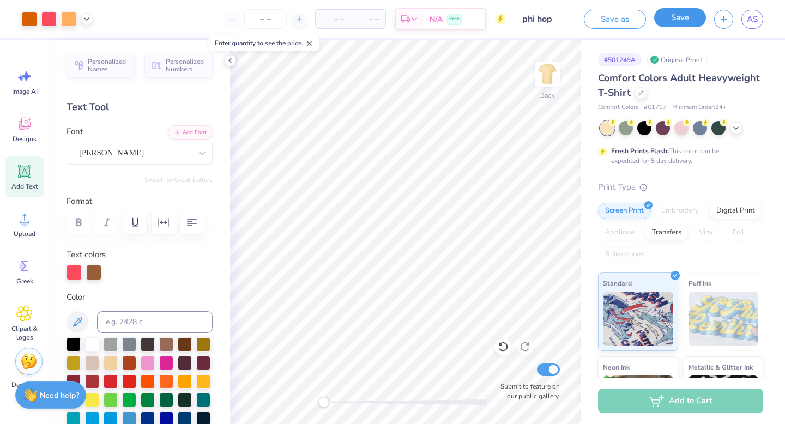
click at [677, 20] on button "Save" at bounding box center [680, 17] width 52 height 19
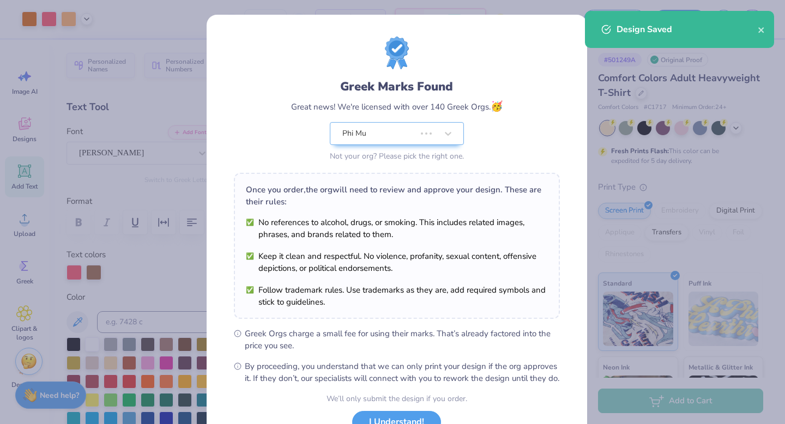
click at [268, 37] on div "Greek Marks Found Great news! We're licensed with over 140 Greek Orgs. 🥳 Phi Mu…" at bounding box center [397, 101] width 326 height 128
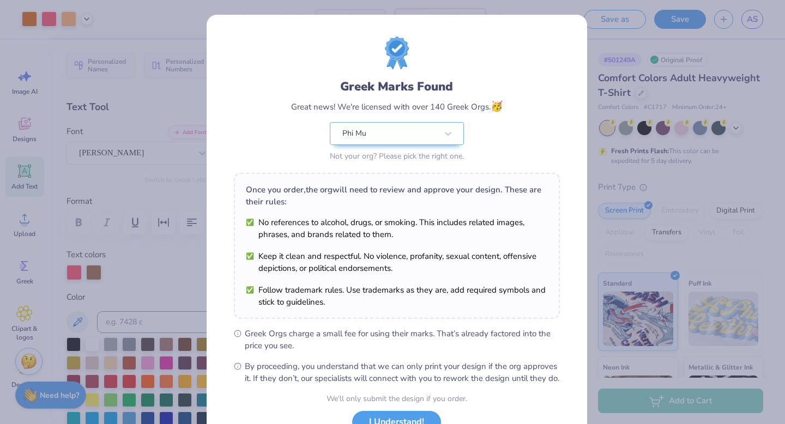
scroll to position [86, 0]
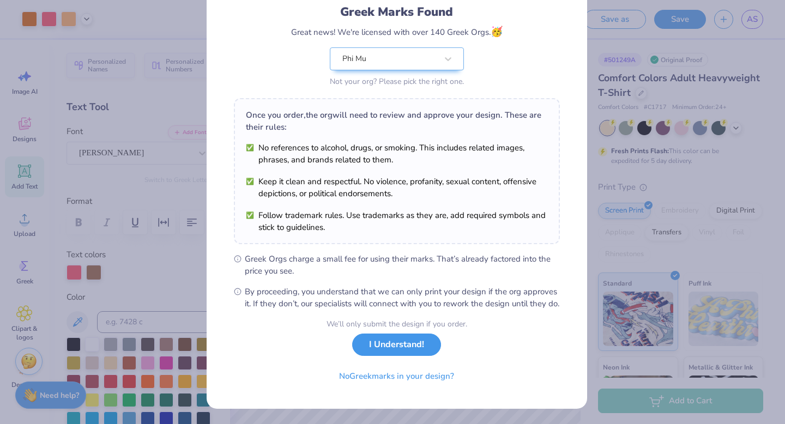
click at [397, 351] on button "I Understand!" at bounding box center [396, 344] width 89 height 22
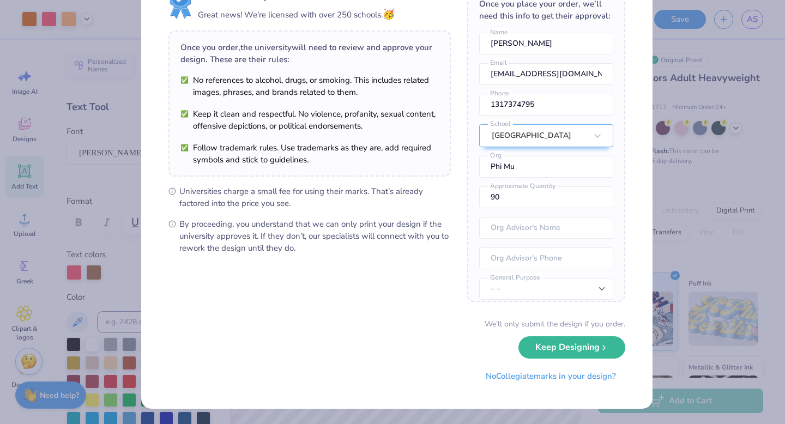
scroll to position [0, 0]
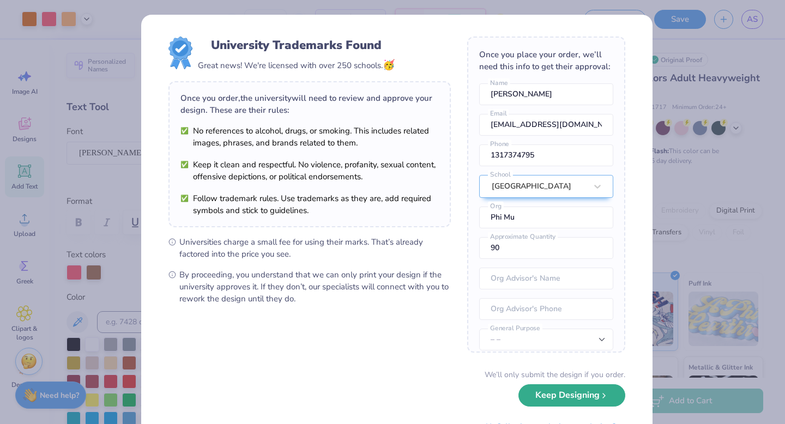
click at [542, 400] on button "Keep Designing" at bounding box center [571, 395] width 107 height 22
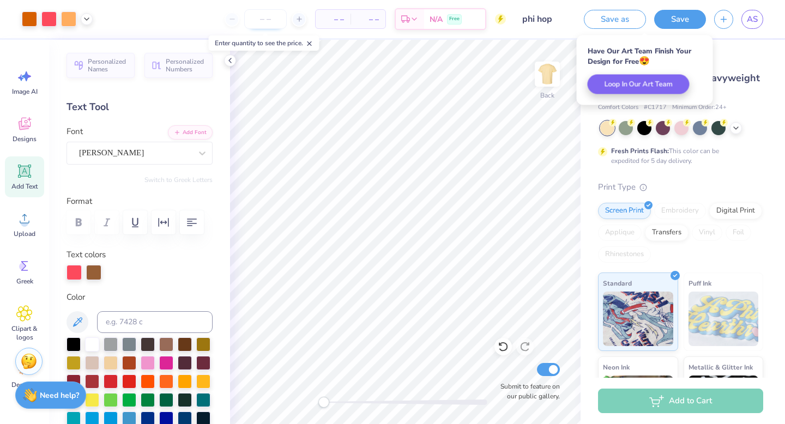
click at [269, 18] on input "number" at bounding box center [265, 19] width 43 height 20
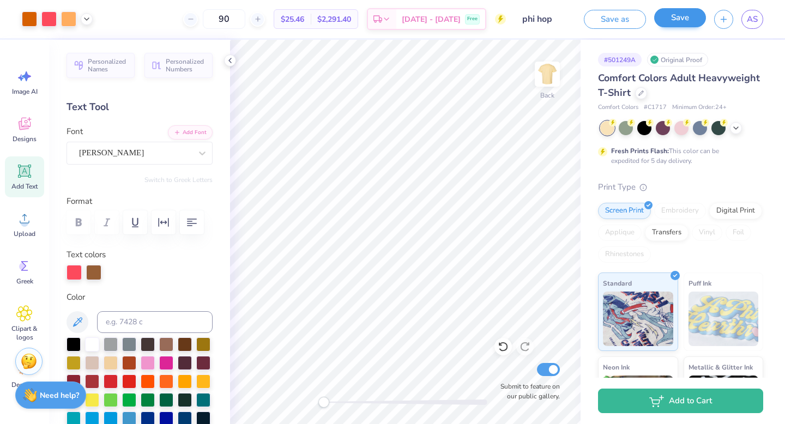
type input "90"
click at [696, 17] on button "Save" at bounding box center [680, 17] width 52 height 19
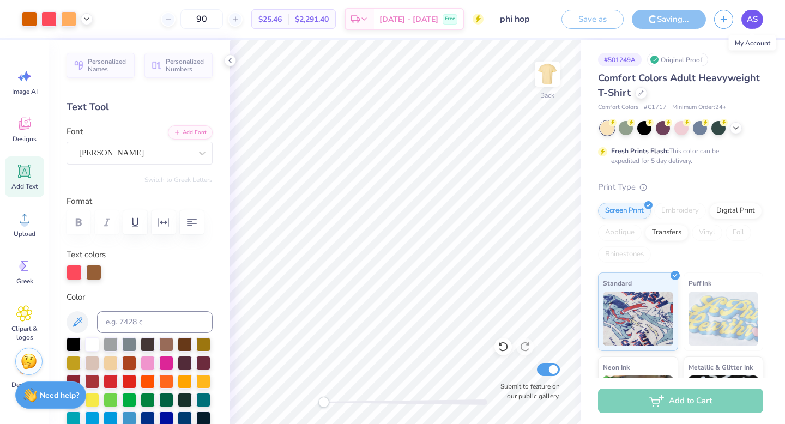
click at [751, 21] on span "AS" at bounding box center [752, 19] width 11 height 13
